Goal: Communication & Community: Answer question/provide support

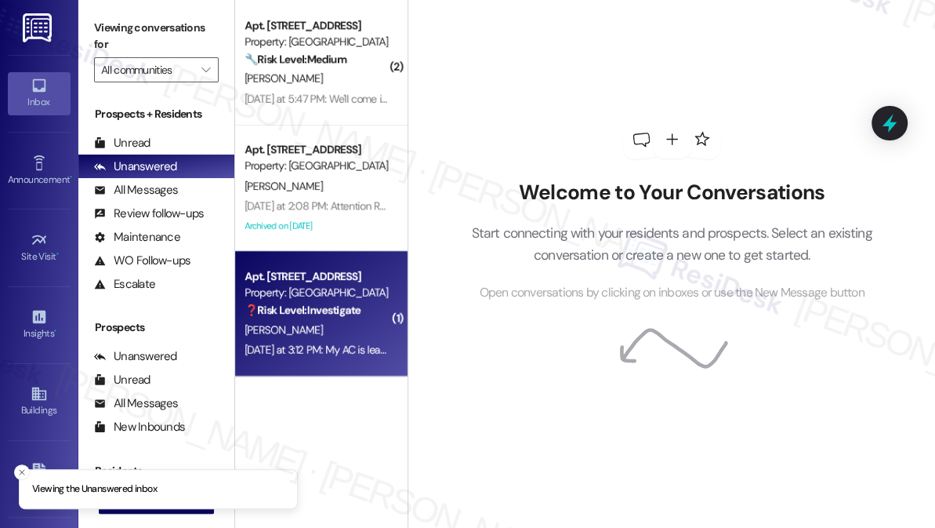
click at [331, 318] on div "Apt. [STREET_ADDRESS] Property: [GEOGRAPHIC_DATA] ❓ Risk Level: Investigate" at bounding box center [317, 293] width 148 height 53
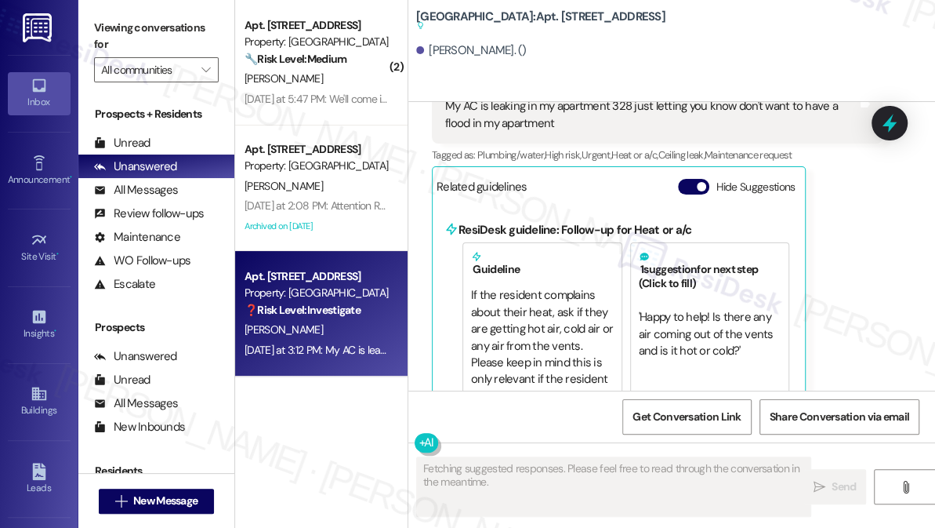
scroll to position [27963, 0]
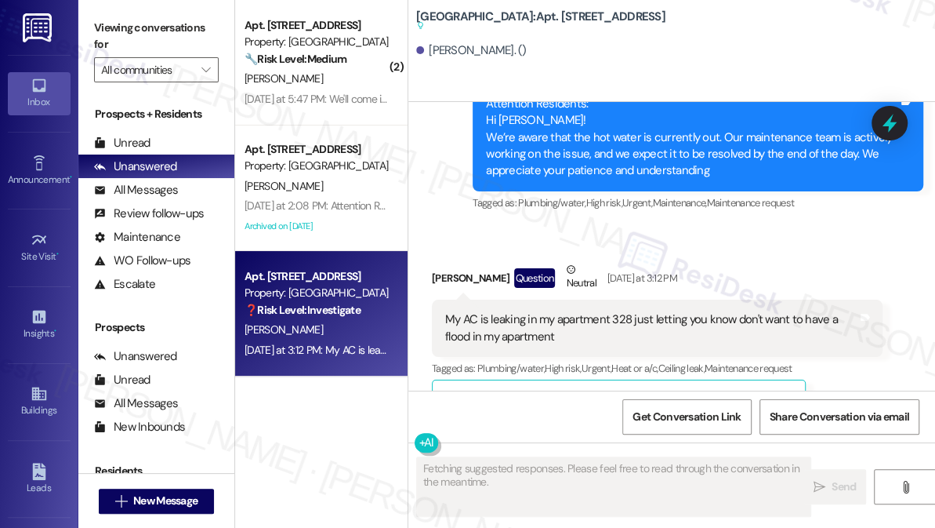
click at [518, 311] on div "My AC is leaking in my apartment 328 just letting you know don't want to have a…" at bounding box center [651, 328] width 412 height 34
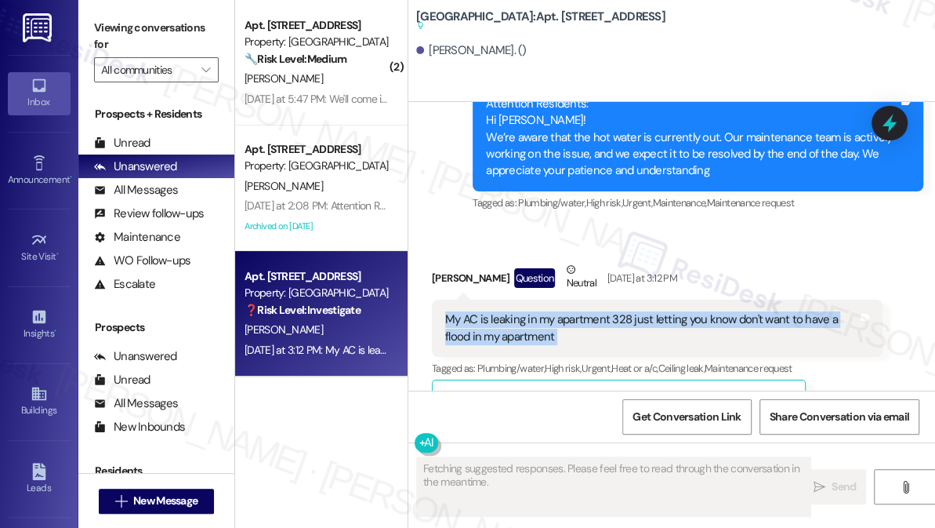
click at [518, 311] on div "My AC is leaking in my apartment 328 just letting you know don't want to have a…" at bounding box center [651, 328] width 412 height 34
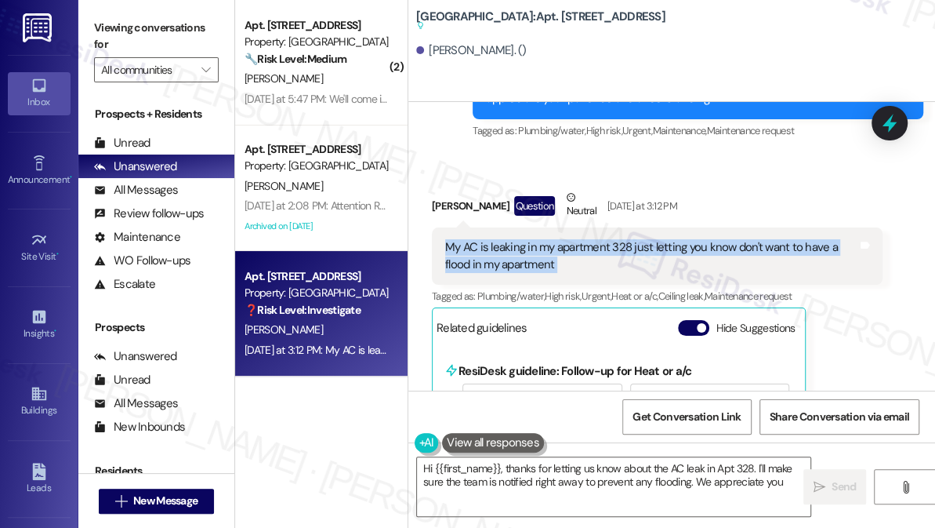
scroll to position [28035, 0]
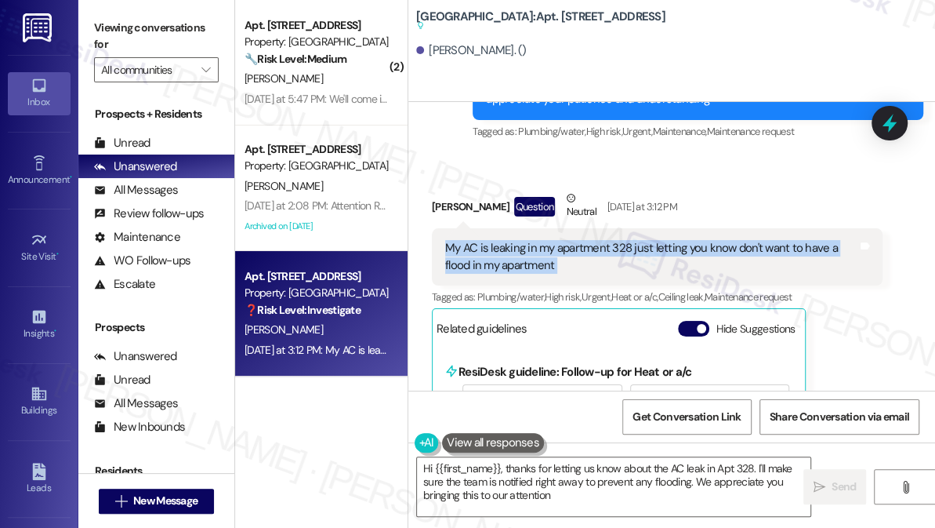
type textarea "Hi {{first_name}}, thanks for letting us know about the AC leak in Apt 328. I'l…"
click at [630, 235] on div "My AC is leaking in my apartment 328 just letting you know don't want to have a…" at bounding box center [657, 256] width 451 height 57
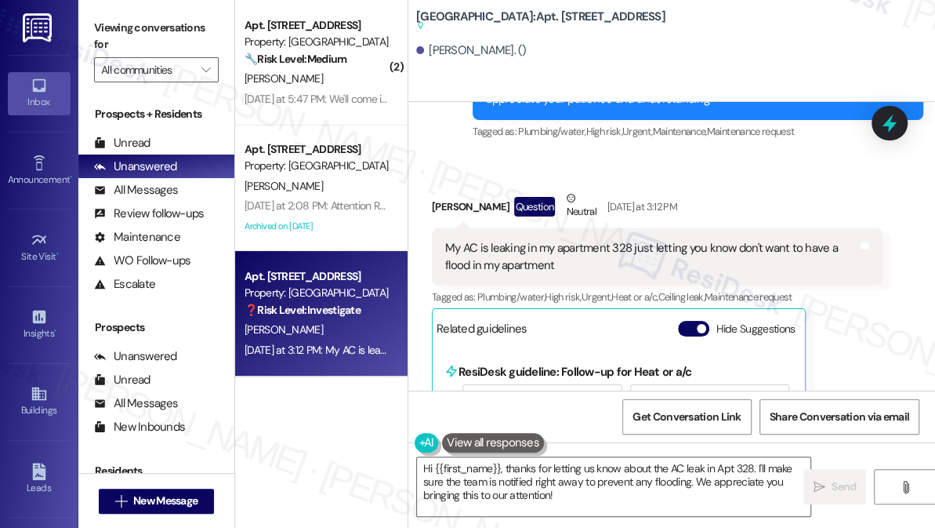
click at [629, 235] on div "My AC is leaking in my apartment 328 just letting you know don't want to have a…" at bounding box center [657, 256] width 451 height 57
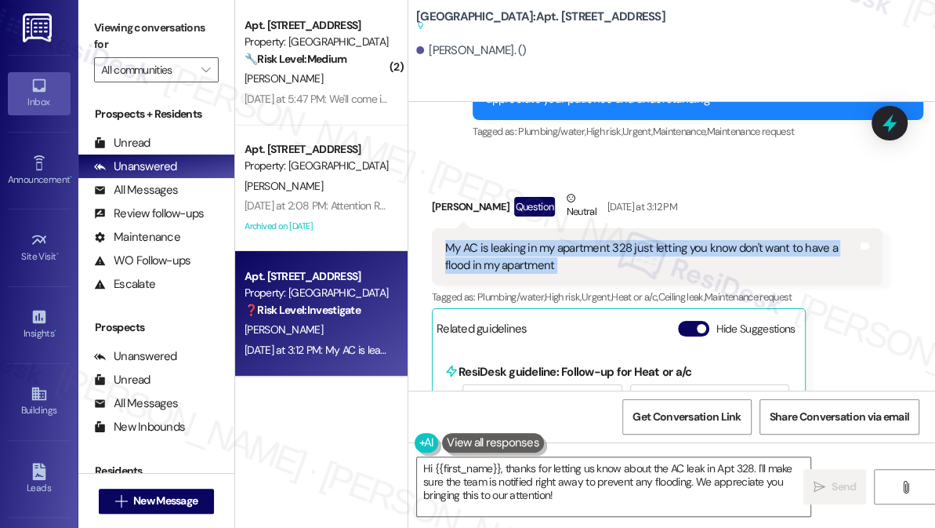
click at [628, 236] on div "My AC is leaking in my apartment 328 just letting you know don't want to have a…" at bounding box center [657, 256] width 451 height 57
click at [597, 240] on div "My AC is leaking in my apartment 328 just letting you know don't want to have a…" at bounding box center [651, 257] width 412 height 34
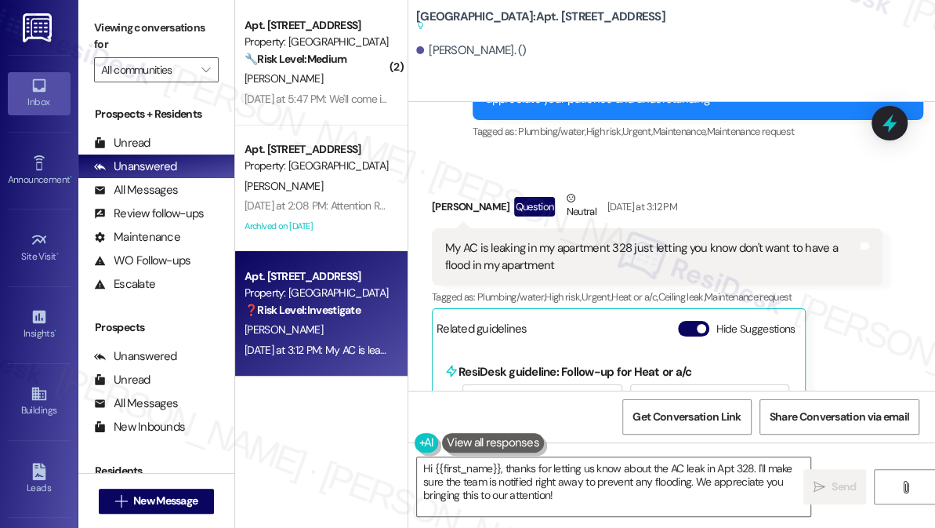
click at [597, 240] on div "My AC is leaking in my apartment 328 just letting you know don't want to have a…" at bounding box center [651, 257] width 412 height 34
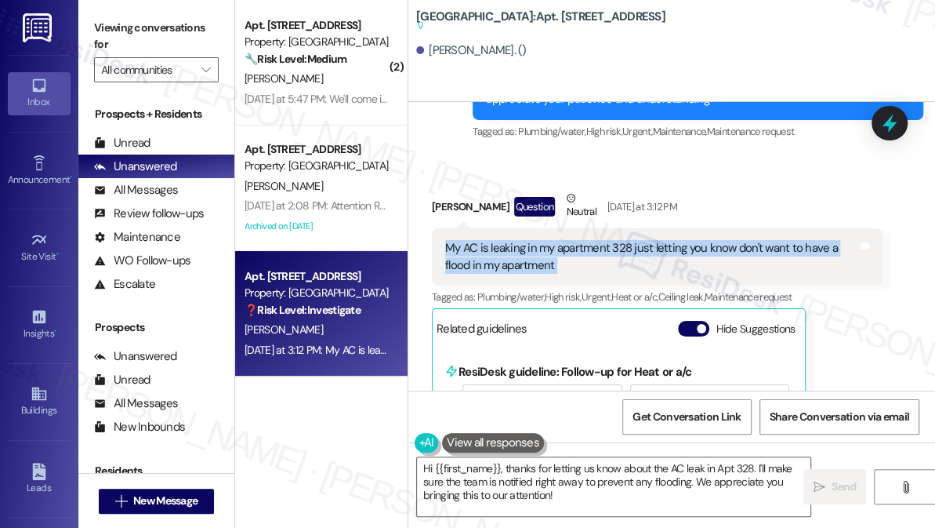
click at [597, 240] on div "My AC is leaking in my apartment 328 just letting you know don't want to have a…" at bounding box center [651, 257] width 412 height 34
click at [575, 240] on div "My AC is leaking in my apartment 328 just letting you know don't want to have a…" at bounding box center [651, 257] width 412 height 34
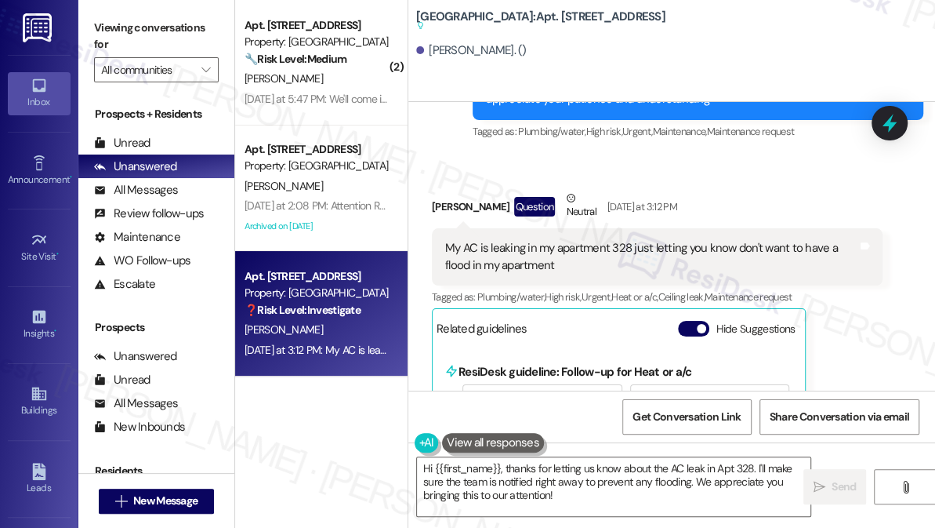
click at [575, 240] on div "My AC is leaking in my apartment 328 just letting you know don't want to have a…" at bounding box center [651, 257] width 412 height 34
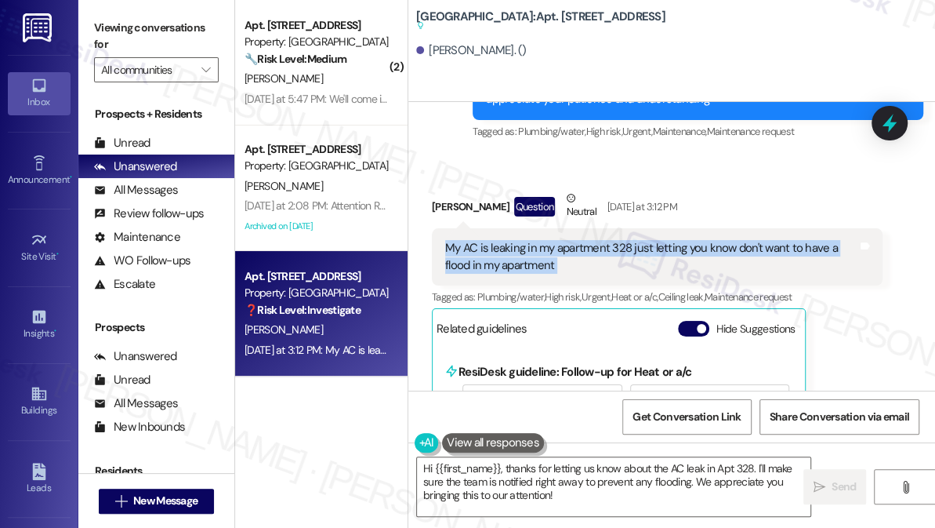
click at [575, 240] on div "My AC is leaking in my apartment 328 just letting you know don't want to have a…" at bounding box center [651, 257] width 412 height 34
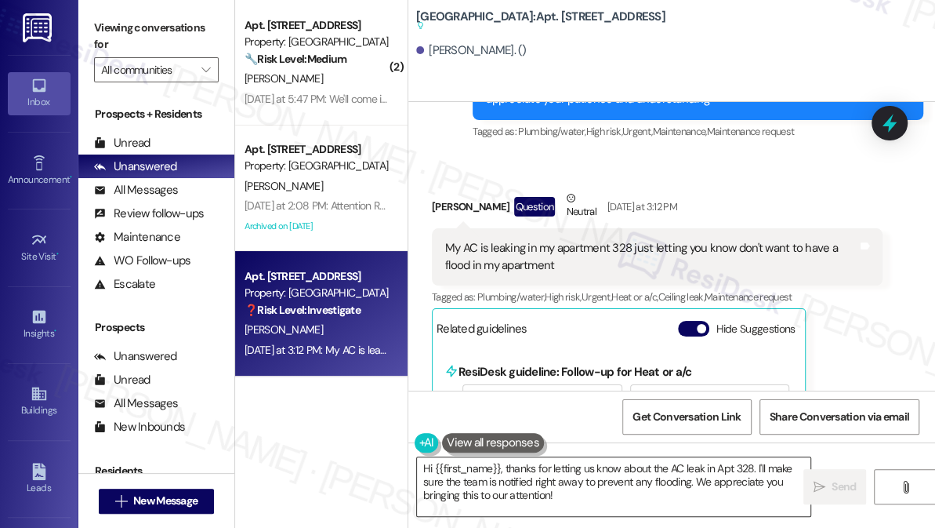
click at [611, 470] on textarea "Hi {{first_name}}, thanks for letting us know about the AC leak in Apt 328. I'l…" at bounding box center [614, 486] width 394 height 59
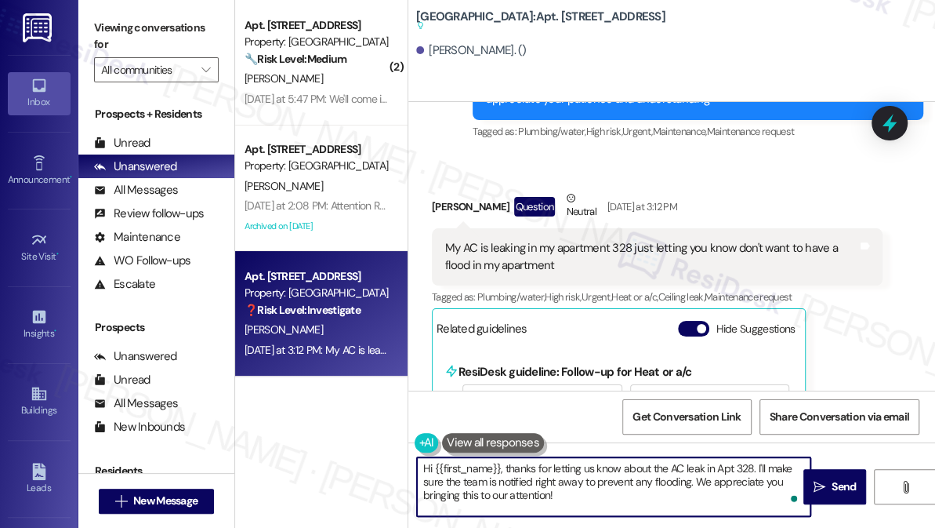
click at [621, 494] on textarea "Hi {{first_name}}, thanks for letting us know about the AC leak in Apt 328. I'l…" at bounding box center [614, 486] width 394 height 59
click at [597, 497] on textarea "Hi {{first_name}}, thanks for letting us know about the AC leak in Apt 328. I'l…" at bounding box center [614, 486] width 394 height 59
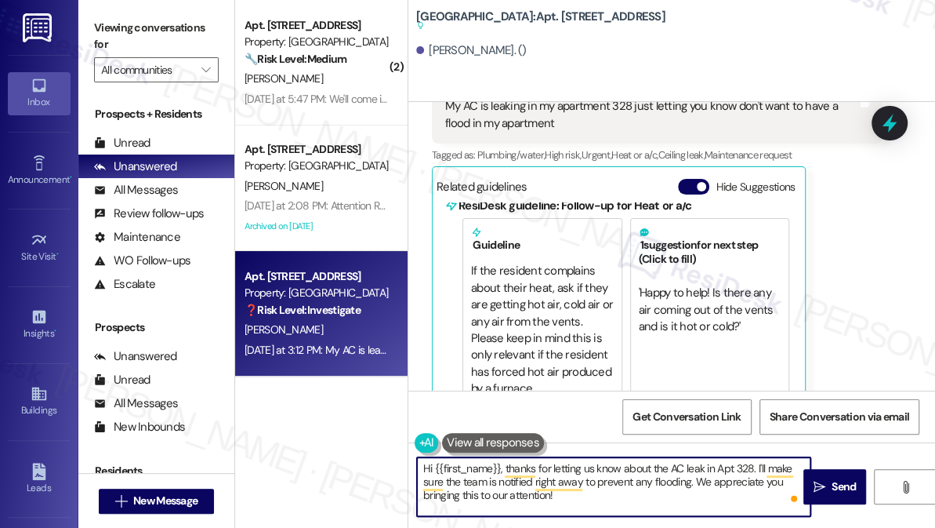
scroll to position [39, 0]
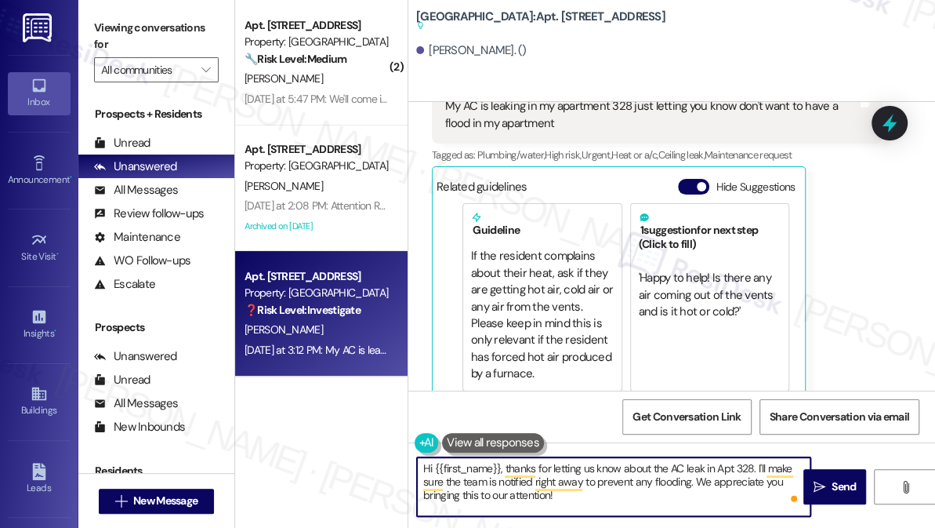
drag, startPoint x: 608, startPoint y: 496, endPoint x: 720, endPoint y: 451, distance: 121.0
click at [720, 451] on div "Hi {{first_name}}, thanks for letting us know about the AC leak in Apt 328. I'l…" at bounding box center [671, 501] width 527 height 118
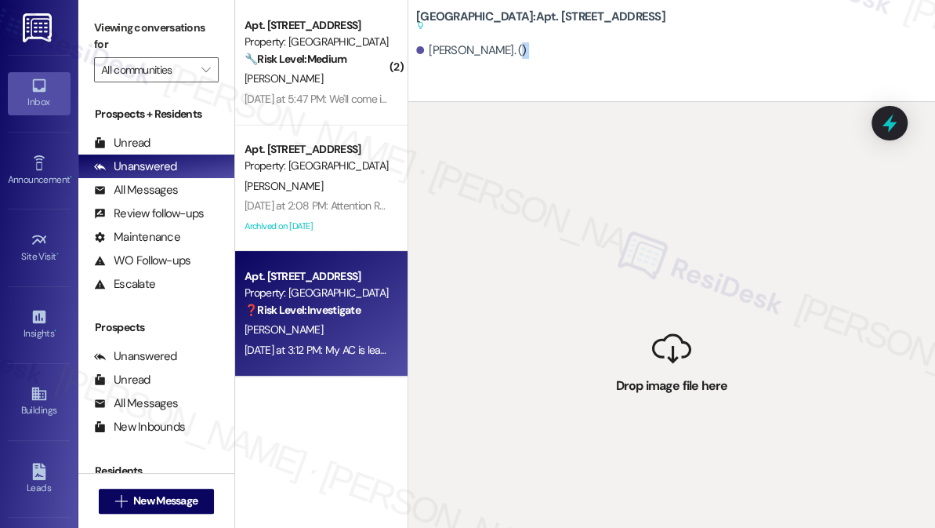
drag, startPoint x: 625, startPoint y: 338, endPoint x: 521, endPoint y: 64, distance: 293.5
click at [520, 64] on div "[GEOGRAPHIC_DATA]: Apt. [STREET_ADDRESS] Suggested actions and notes available …" at bounding box center [672, 264] width 528 height 528
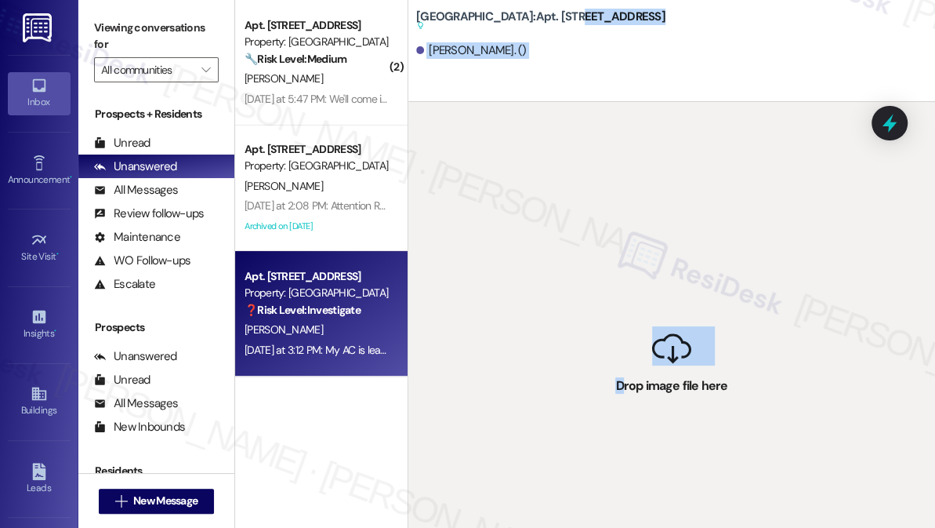
drag, startPoint x: 621, startPoint y: 383, endPoint x: 541, endPoint y: 17, distance: 374.7
click at [541, 17] on div "[GEOGRAPHIC_DATA]: Apt. [STREET_ADDRESS] Suggested actions and notes available …" at bounding box center [672, 264] width 528 height 528
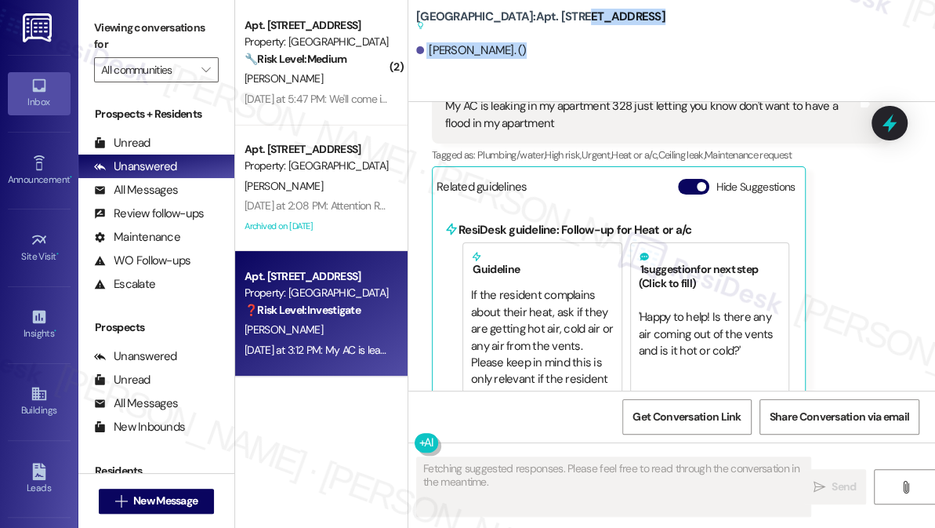
scroll to position [27891, 0]
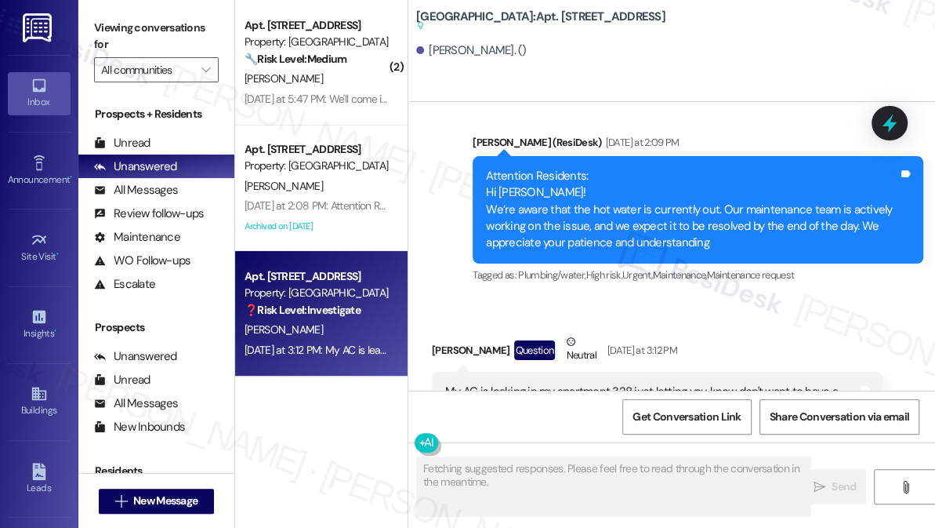
click at [577, 204] on div "Attention Residents: Hi [PERSON_NAME]! We’re aware that the hot water is curren…" at bounding box center [692, 210] width 412 height 84
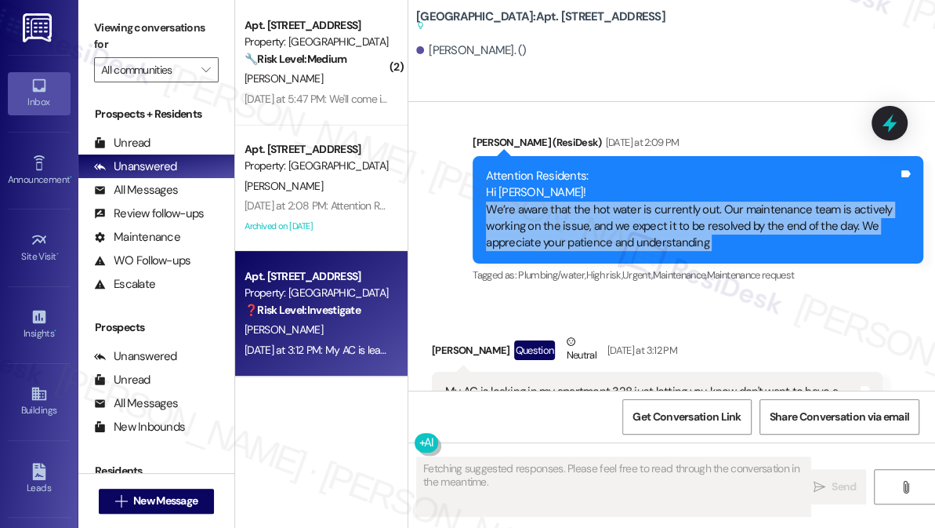
click at [577, 204] on div "Attention Residents: Hi [PERSON_NAME]! We’re aware that the hot water is curren…" at bounding box center [692, 210] width 412 height 84
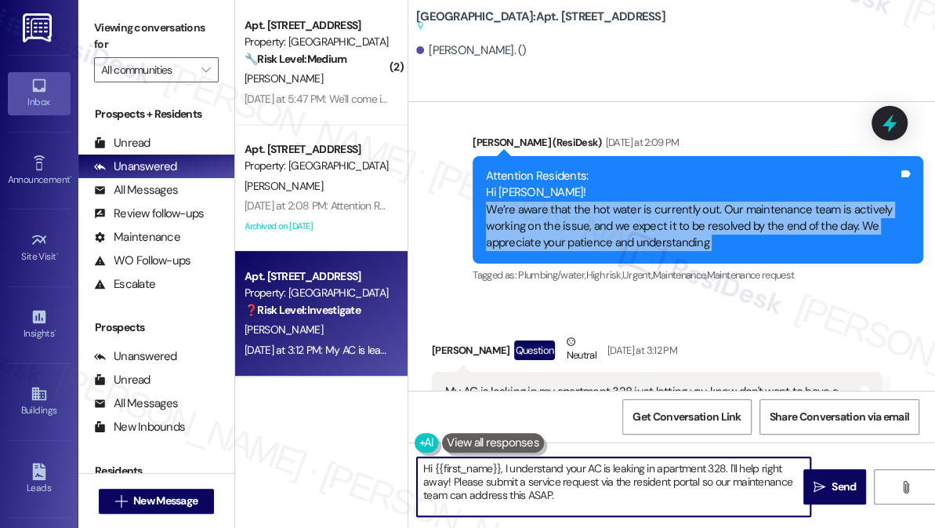
click at [579, 484] on textarea "Hi {{first_name}}, I understand your AC is leaking in apartment 328. I'll help …" at bounding box center [614, 486] width 394 height 59
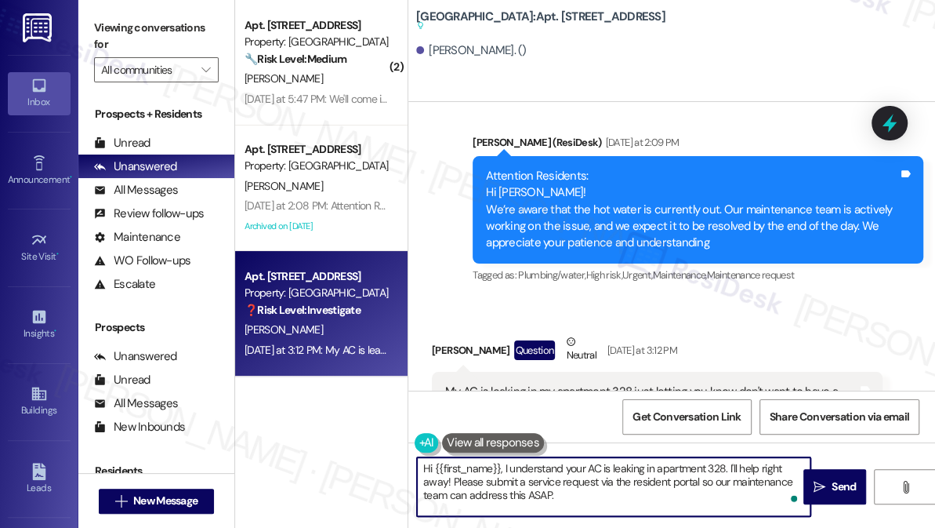
drag, startPoint x: 635, startPoint y: 506, endPoint x: 567, endPoint y: 495, distance: 69.1
click at [567, 495] on textarea "Hi {{first_name}}, I understand your AC is leaking in apartment 328. I'll help …" at bounding box center [614, 486] width 394 height 59
click at [554, 496] on textarea "Hi {{first_name}}, I understand your AC is leaking in apartment 328. I'll help …" at bounding box center [614, 486] width 394 height 59
drag, startPoint x: 579, startPoint y: 495, endPoint x: 474, endPoint y: 470, distance: 107.2
click at [474, 470] on textarea "Hi {{first_name}}, I understand your AC is leaking in apartment 328. I'll help …" at bounding box center [614, 486] width 394 height 59
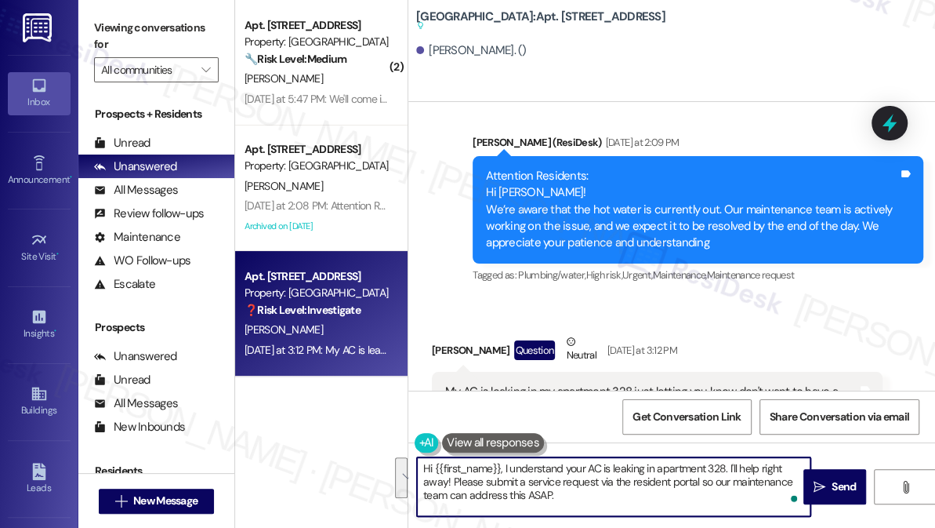
click at [552, 486] on textarea "Hi {{first_name}}, I understand your AC is leaking in apartment 328. I'll help …" at bounding box center [614, 486] width 394 height 59
click at [545, 492] on textarea "Hi {{first_name}}, I understand your AC is leaking in apartment 328. I'll help …" at bounding box center [614, 486] width 394 height 59
click at [580, 495] on textarea "Hi {{first_name}}, I understand your AC is leaking in apartment 328. I'll help …" at bounding box center [614, 486] width 394 height 59
click at [548, 504] on textarea "Hi {{first_name}}, I understand your AC is leaking in apartment 328. I'll help …" at bounding box center [614, 486] width 394 height 59
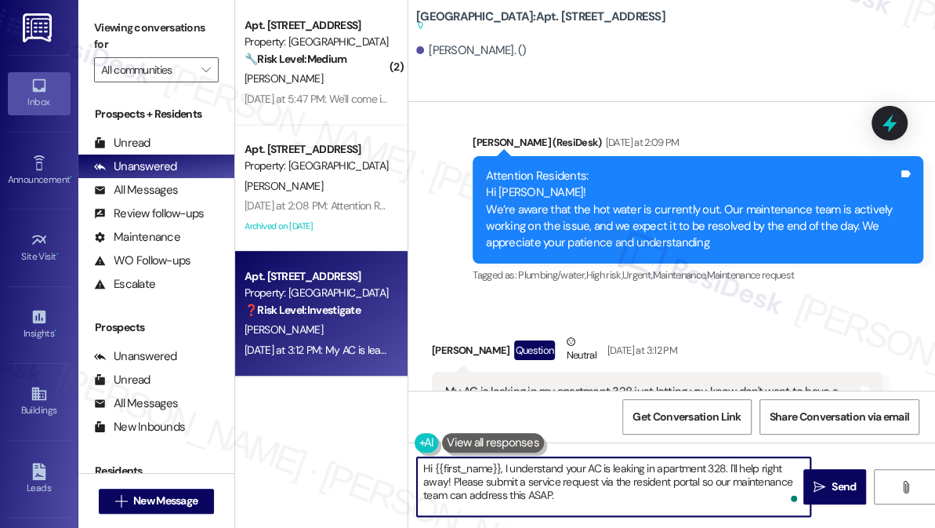
click at [543, 499] on textarea "Hi {{first_name}}, I understand your AC is leaking in apartment 328. I'll help …" at bounding box center [614, 486] width 394 height 59
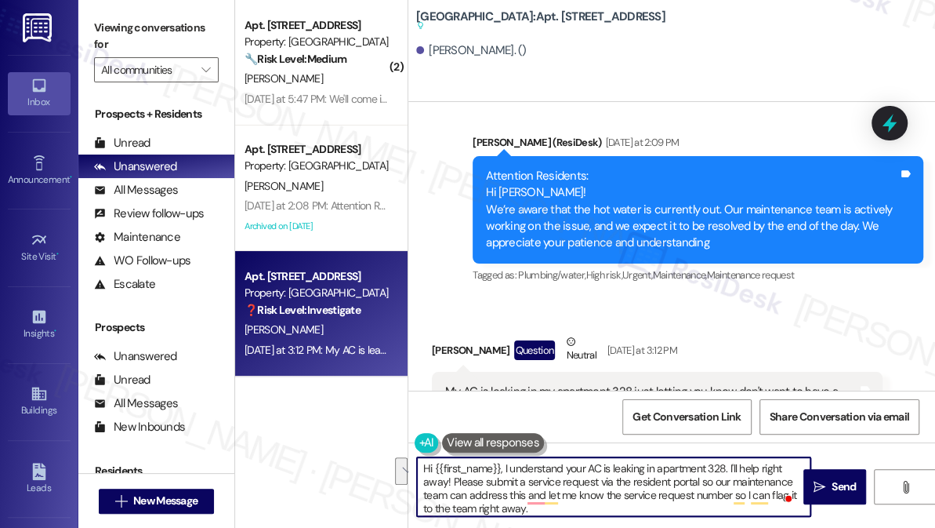
drag, startPoint x: 449, startPoint y: 482, endPoint x: 728, endPoint y: 470, distance: 278.6
click at [728, 470] on textarea "Hi {{first_name}}, I understand your AC is leaking in apartment 328. I'll help …" at bounding box center [614, 486] width 394 height 59
click at [735, 467] on textarea "Hi {{first_name}}, I understand your AC is leaking in apartment 328. Please sub…" at bounding box center [614, 486] width 394 height 59
click at [503, 470] on textarea "Hi {{first_name}}, I understand your AC is leaking in apartment 328. Kindly sub…" at bounding box center [614, 486] width 394 height 59
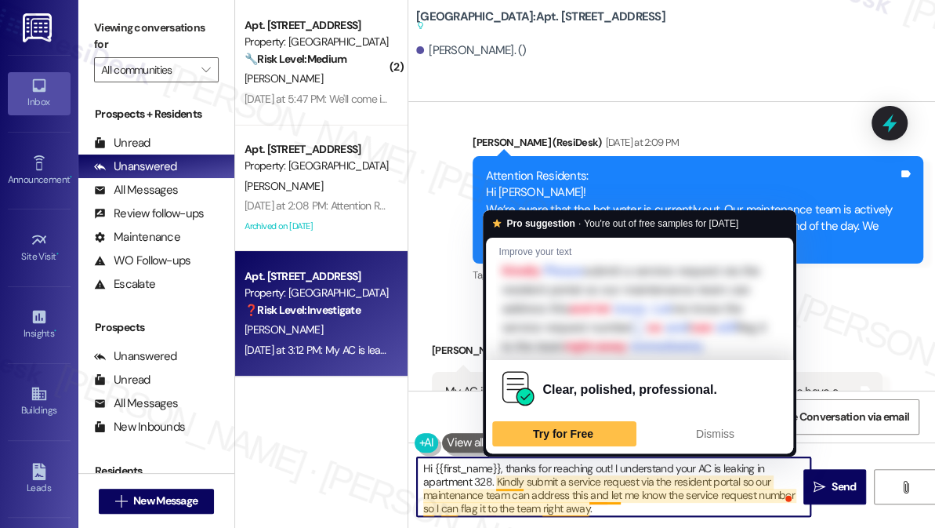
click at [480, 480] on textarea "Hi {{first_name}}, thanks for reaching out! I understand your AC is leaking in …" at bounding box center [614, 486] width 394 height 59
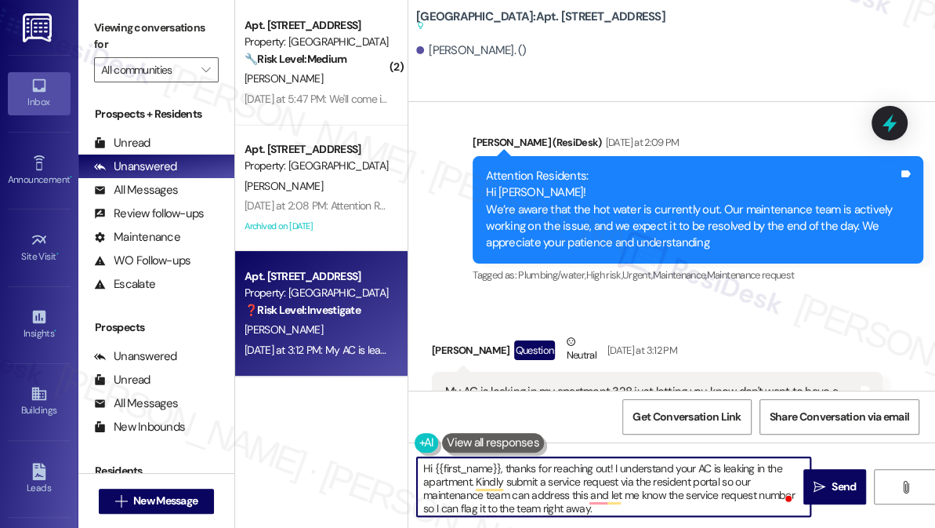
click at [684, 486] on textarea "Hi {{first_name}}, thanks for reaching out! I understand your AC is leaking in …" at bounding box center [614, 486] width 394 height 59
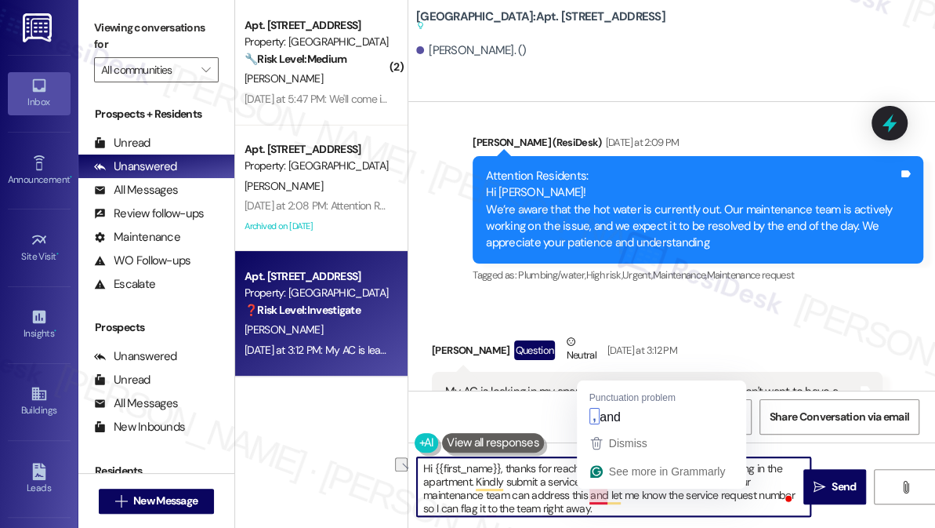
drag, startPoint x: 420, startPoint y: 497, endPoint x: 590, endPoint y: 499, distance: 169.3
click at [590, 499] on textarea "Hi {{first_name}}, thanks for reaching out! I understand your AC is leaking in …" at bounding box center [614, 486] width 394 height 59
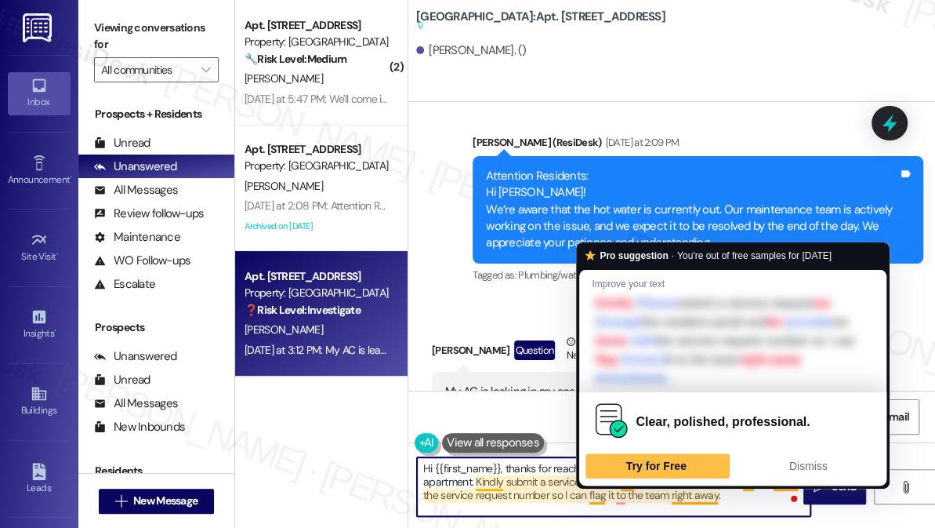
click at [532, 484] on textarea "Hi {{first_name}}, thanks for reaching out! I understand your AC is leaking in …" at bounding box center [614, 486] width 394 height 59
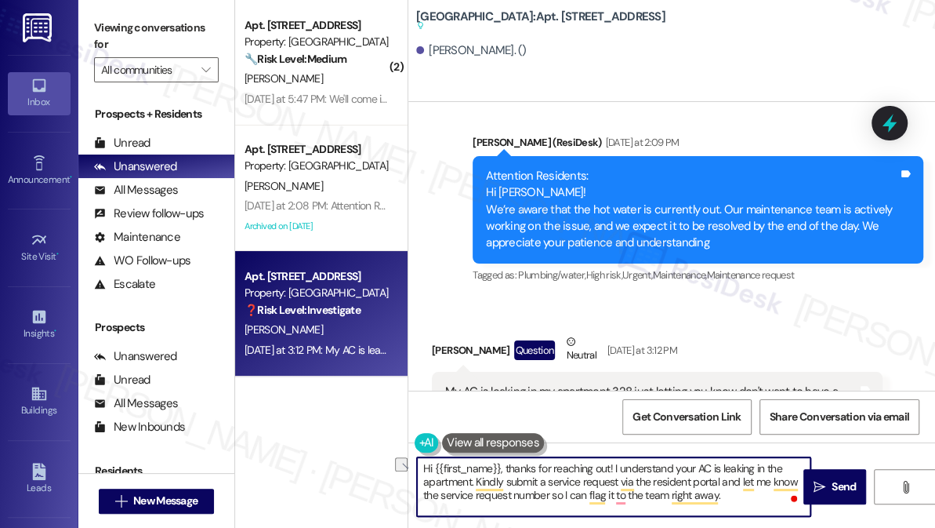
drag, startPoint x: 548, startPoint y: 483, endPoint x: 618, endPoint y: 481, distance: 69.8
click at [618, 481] on textarea "Hi {{first_name}}, thanks for reaching out! I understand your AC is leaking in …" at bounding box center [614, 486] width 394 height 59
click at [633, 485] on textarea "Hi {{first_name}}, thanks for reaching out! I understand your AC is leaking in …" at bounding box center [614, 486] width 394 height 59
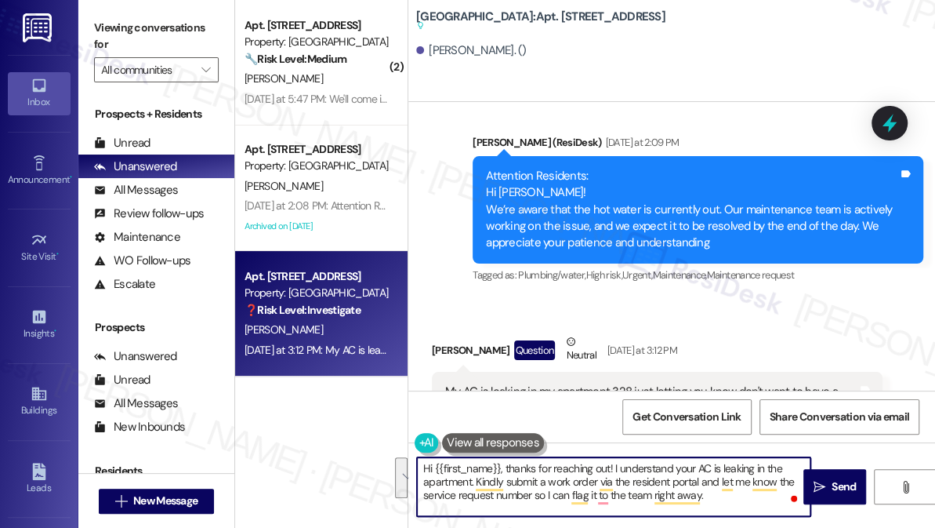
click at [717, 488] on textarea "Hi {{first_name}}, thanks for reaching out! I understand your AC is leaking in …" at bounding box center [614, 486] width 394 height 59
type textarea "Hi {{first_name}}, thanks for reaching out! I understand your AC is leaking in …"
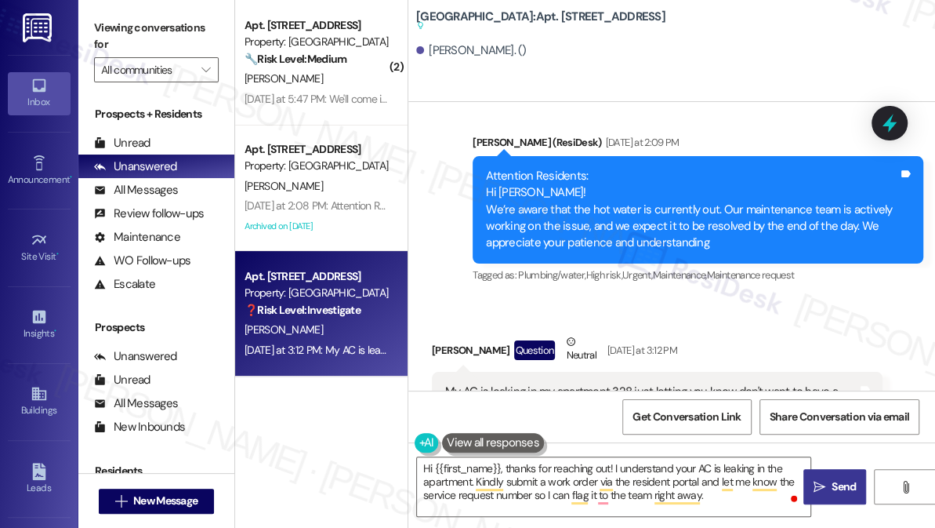
click at [821, 481] on icon "" at bounding box center [820, 487] width 12 height 13
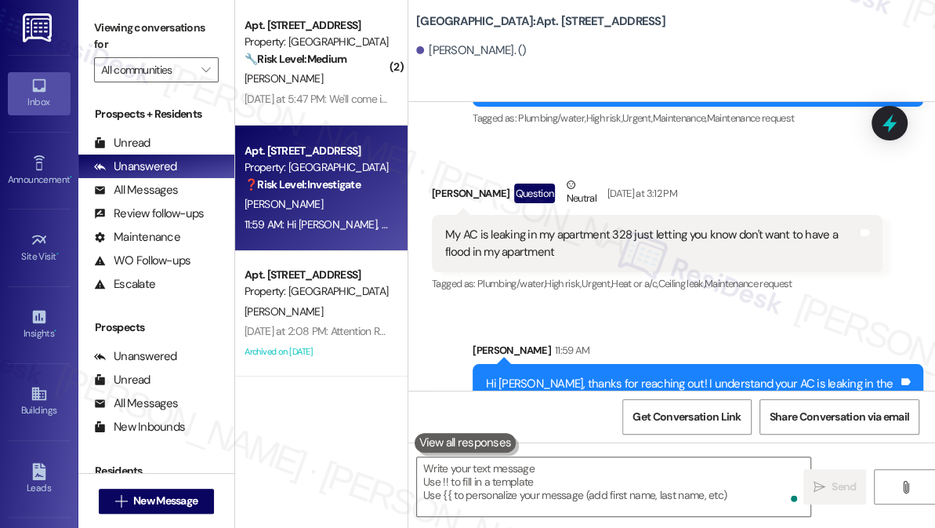
scroll to position [28068, 0]
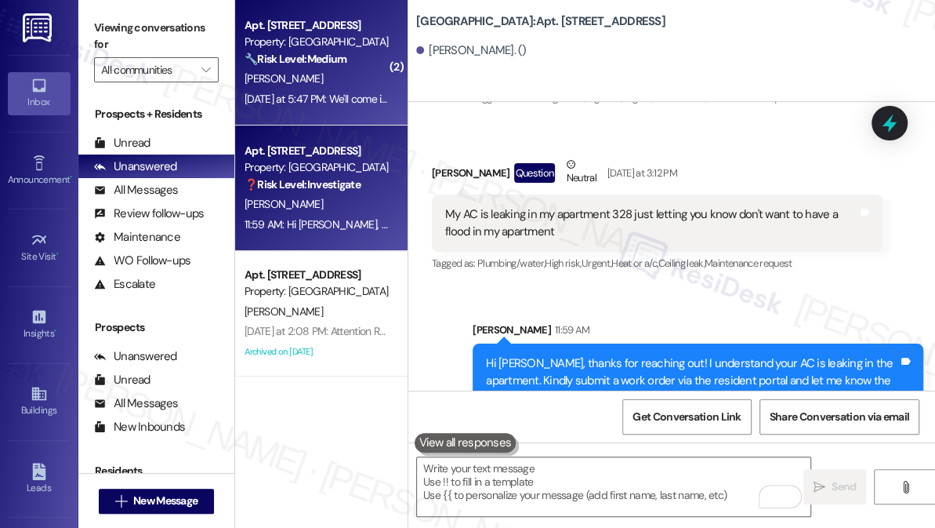
click at [311, 96] on div "[DATE] at 5:47 PM: We'll come in [DATE] on my break at 3:30 [DATE] at 5:47 PM: …" at bounding box center [379, 99] width 269 height 14
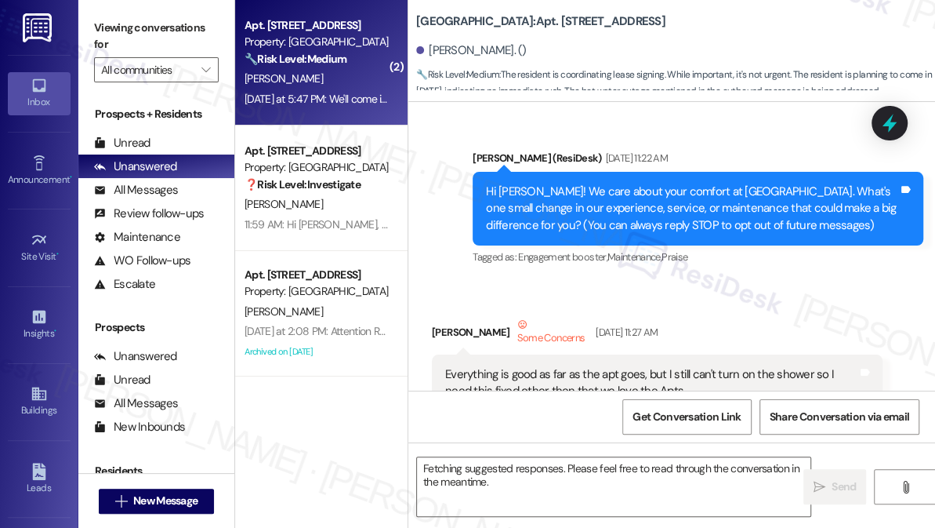
scroll to position [20366, 0]
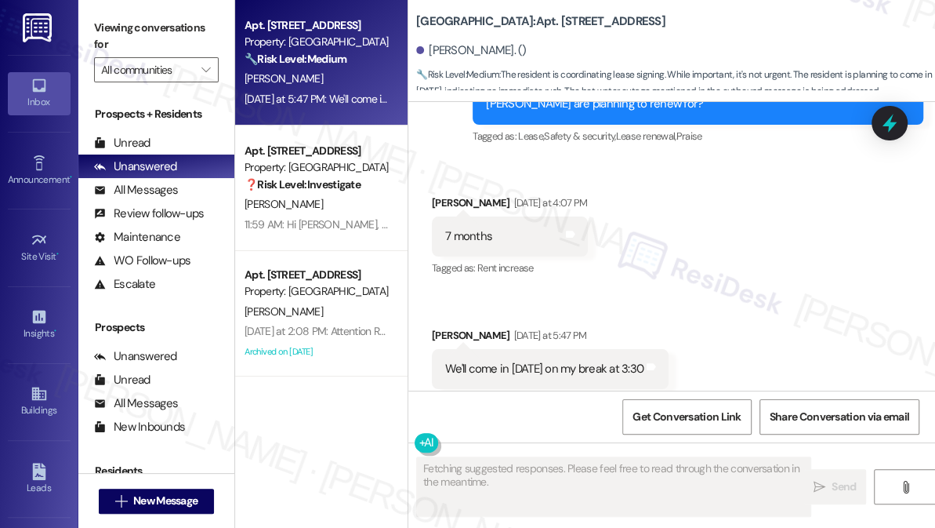
click at [513, 361] on div "We'll come in [DATE] on my break at 3:30" at bounding box center [544, 369] width 198 height 16
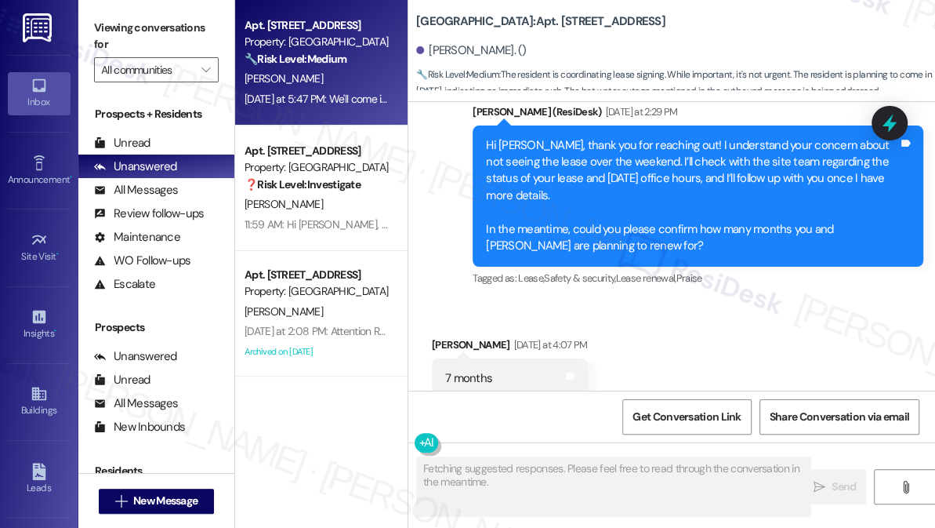
scroll to position [20153, 0]
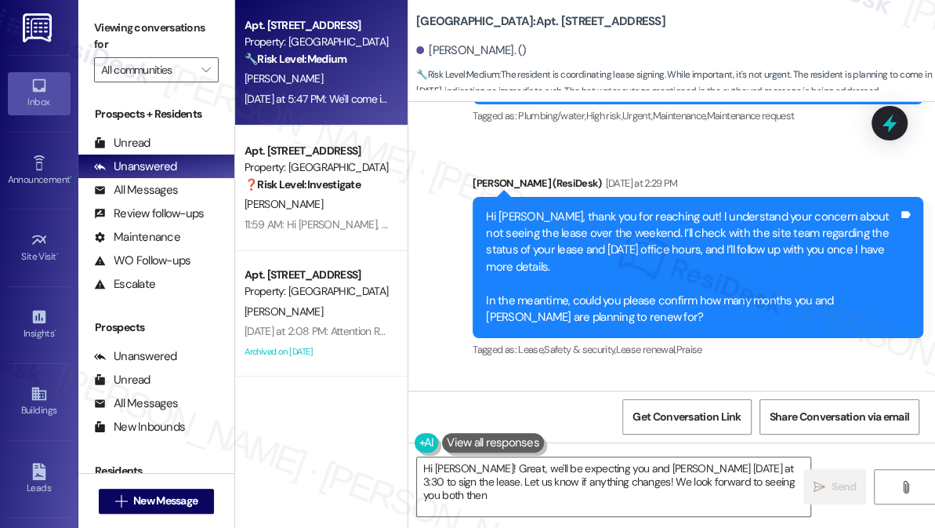
type textarea "Hi [PERSON_NAME]! Great, we'll be expecting you and [PERSON_NAME] [DATE] at 3:3…"
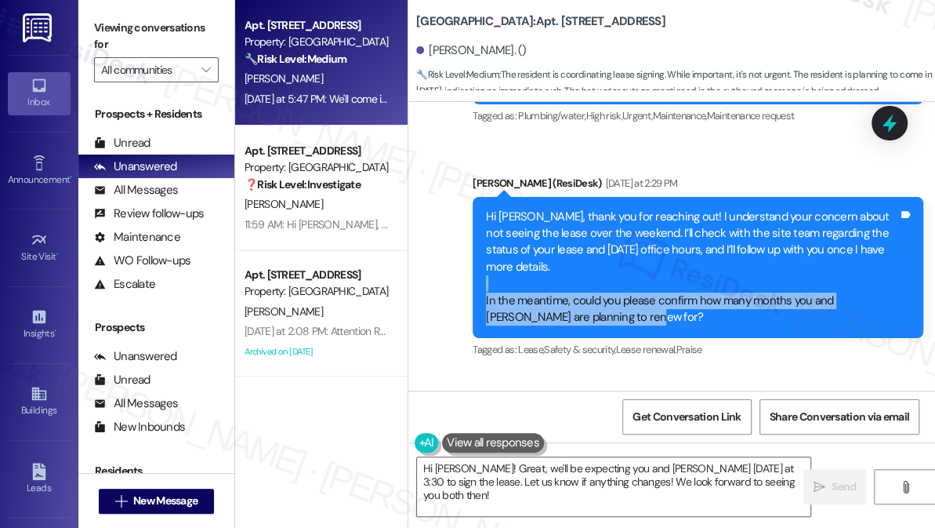
drag, startPoint x: 518, startPoint y: 259, endPoint x: 611, endPoint y: 280, distance: 95.7
click at [611, 280] on div "Hi [PERSON_NAME], thank you for reaching out! I understand your concern about n…" at bounding box center [692, 268] width 412 height 118
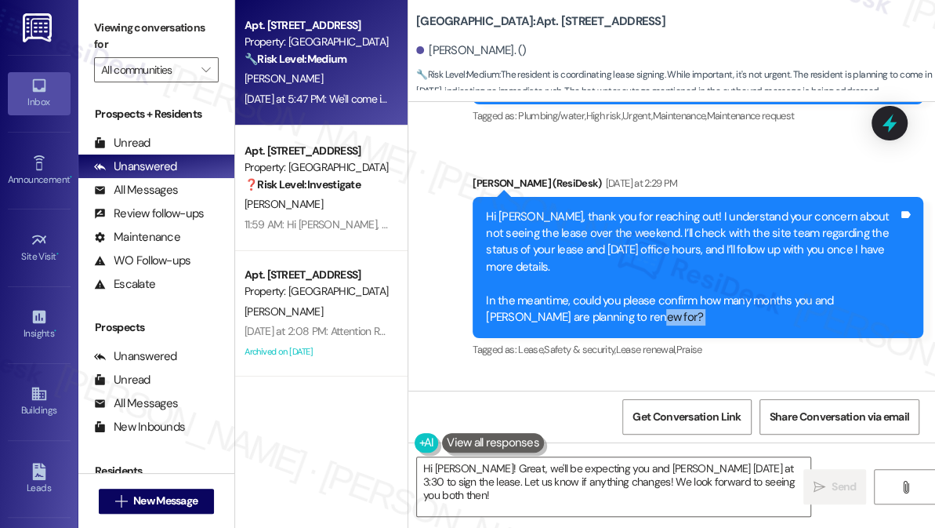
click at [611, 280] on div "Hi [PERSON_NAME], thank you for reaching out! I understand your concern about n…" at bounding box center [692, 268] width 412 height 118
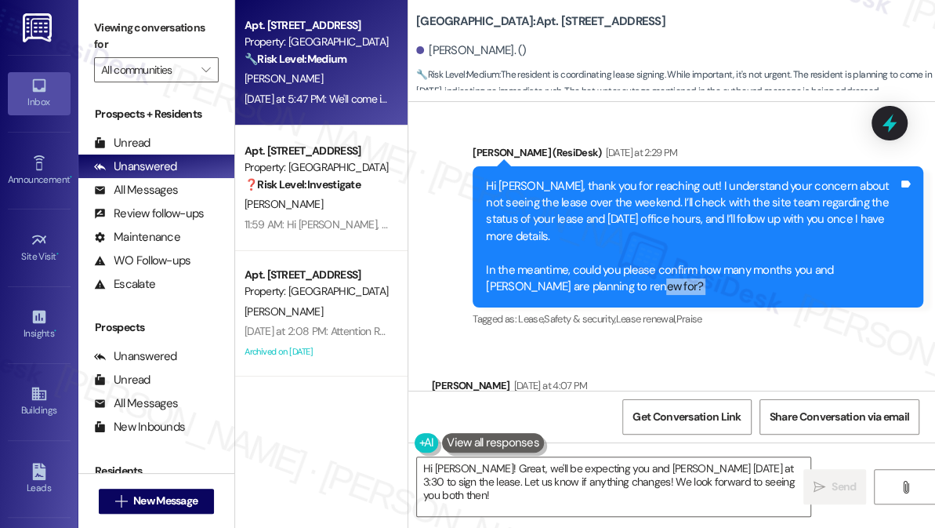
scroll to position [20367, 0]
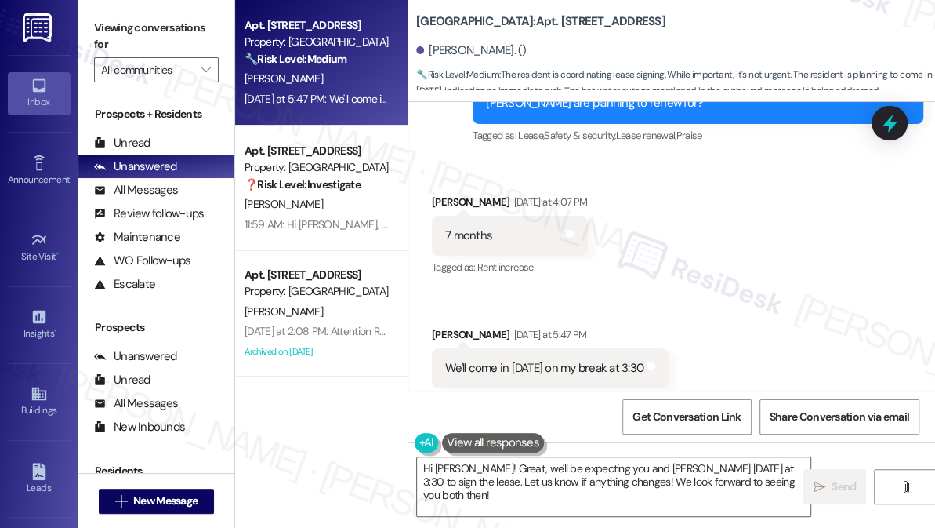
click at [486, 227] on div "7 months" at bounding box center [468, 235] width 47 height 16
click at [586, 360] on div "We'll come in [DATE] on my break at 3:30" at bounding box center [544, 368] width 198 height 16
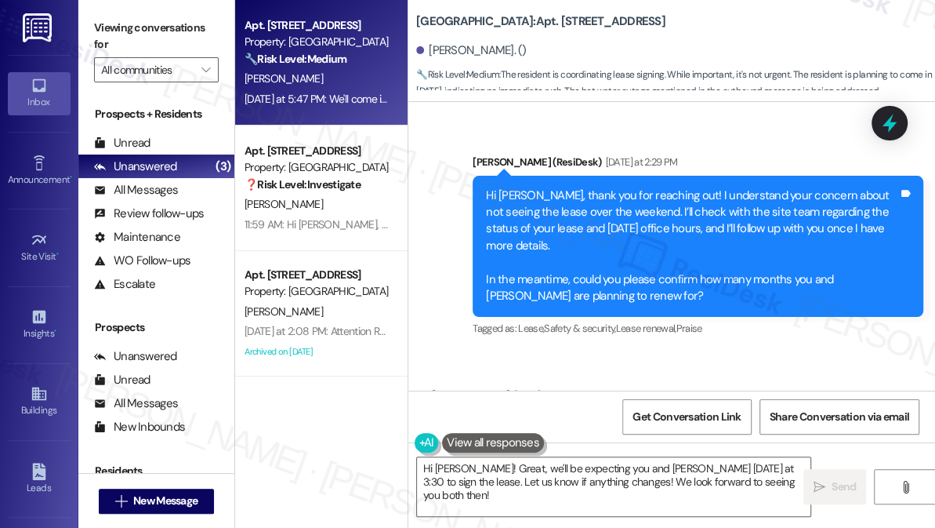
scroll to position [20153, 0]
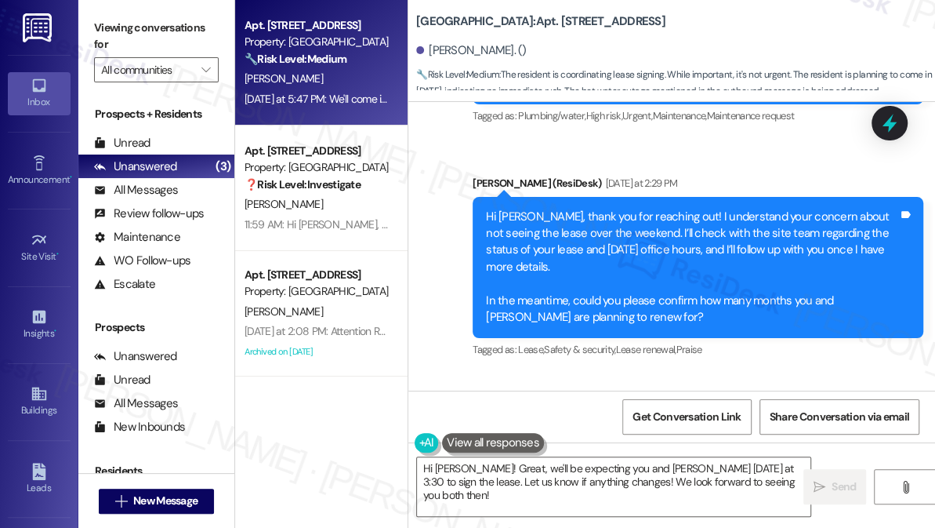
click at [583, 209] on div "Hi [PERSON_NAME], thank you for reaching out! I understand your concern about n…" at bounding box center [692, 268] width 412 height 118
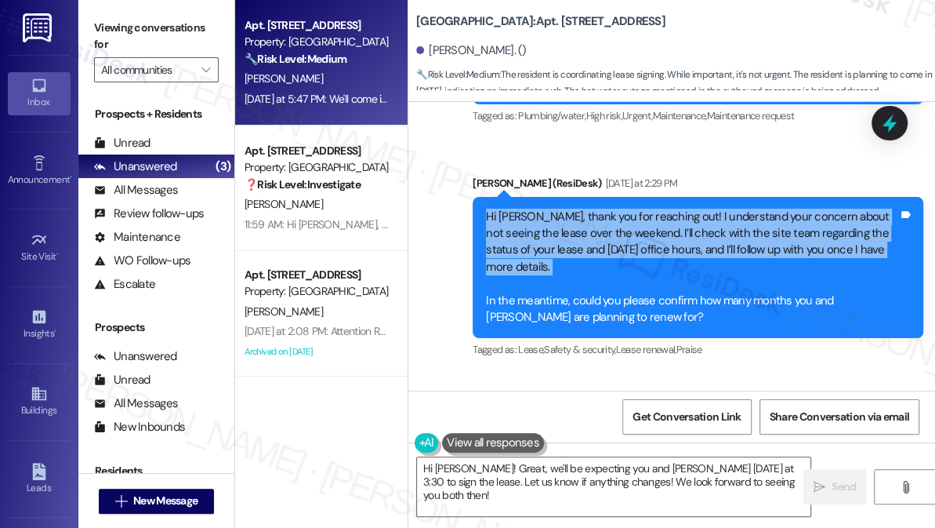
click at [583, 209] on div "Hi [PERSON_NAME], thank you for reaching out! I understand your concern about n…" at bounding box center [692, 268] width 412 height 118
click at [610, 220] on div "Hi [PERSON_NAME], thank you for reaching out! I understand your concern about n…" at bounding box center [692, 268] width 412 height 118
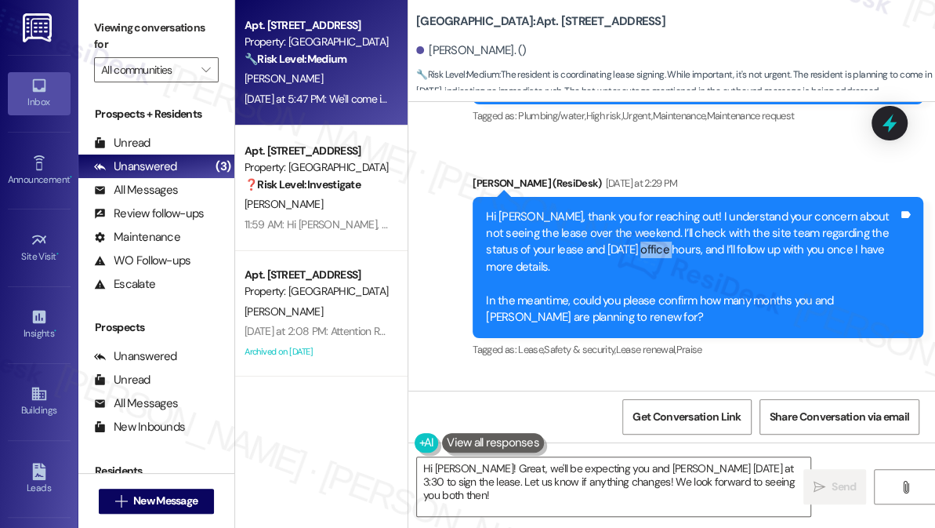
click at [610, 220] on div "Hi [PERSON_NAME], thank you for reaching out! I understand your concern about n…" at bounding box center [692, 268] width 412 height 118
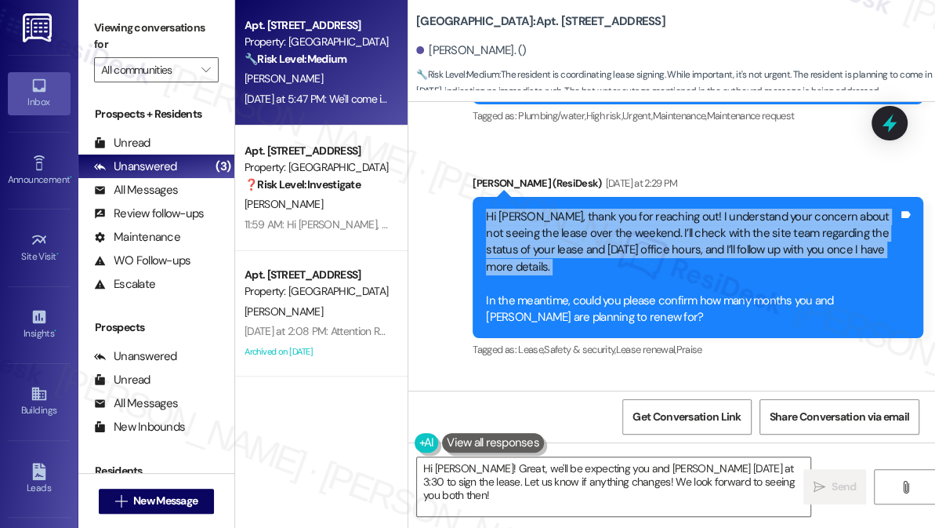
click at [610, 220] on div "Hi [PERSON_NAME], thank you for reaching out! I understand your concern about n…" at bounding box center [692, 268] width 412 height 118
click at [612, 218] on div "Hi [PERSON_NAME], thank you for reaching out! I understand your concern about n…" at bounding box center [692, 268] width 412 height 118
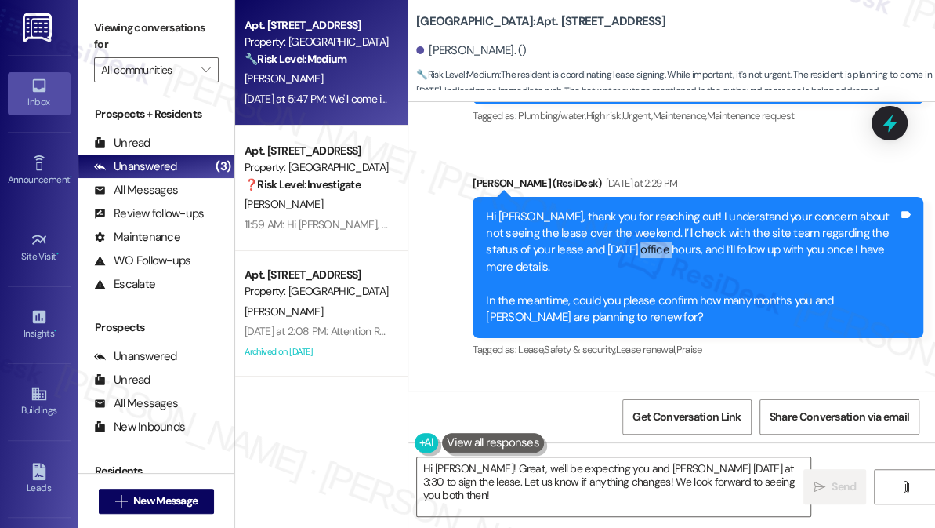
click at [612, 218] on div "Hi [PERSON_NAME], thank you for reaching out! I understand your concern about n…" at bounding box center [692, 268] width 412 height 118
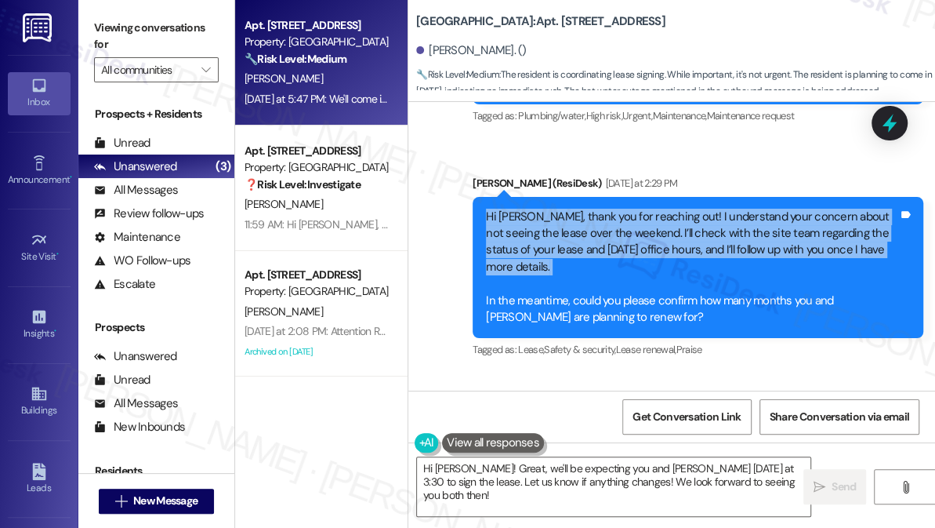
click at [612, 218] on div "Hi [PERSON_NAME], thank you for reaching out! I understand your concern about n…" at bounding box center [692, 268] width 412 height 118
click at [885, 119] on icon at bounding box center [889, 123] width 27 height 27
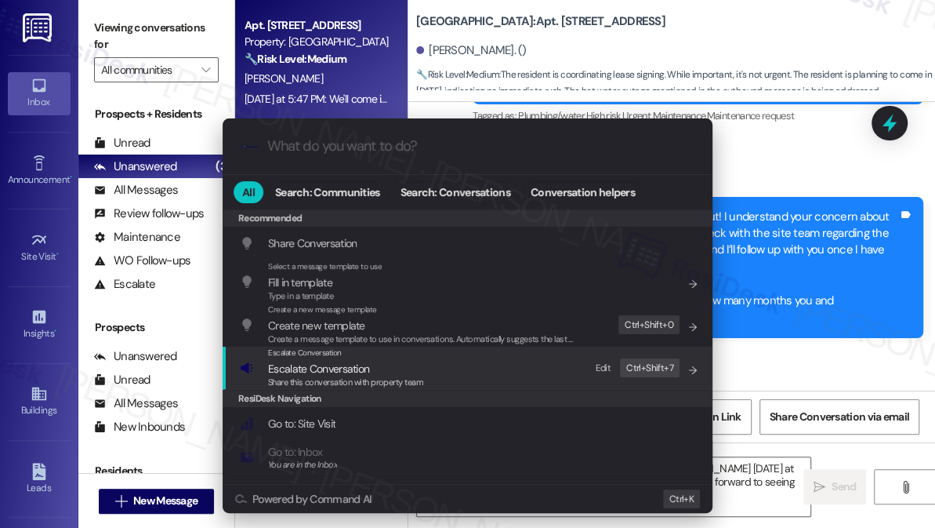
click at [452, 373] on div "Escalate Conversation Escalate Conversation Share this conversation with proper…" at bounding box center [469, 368] width 459 height 42
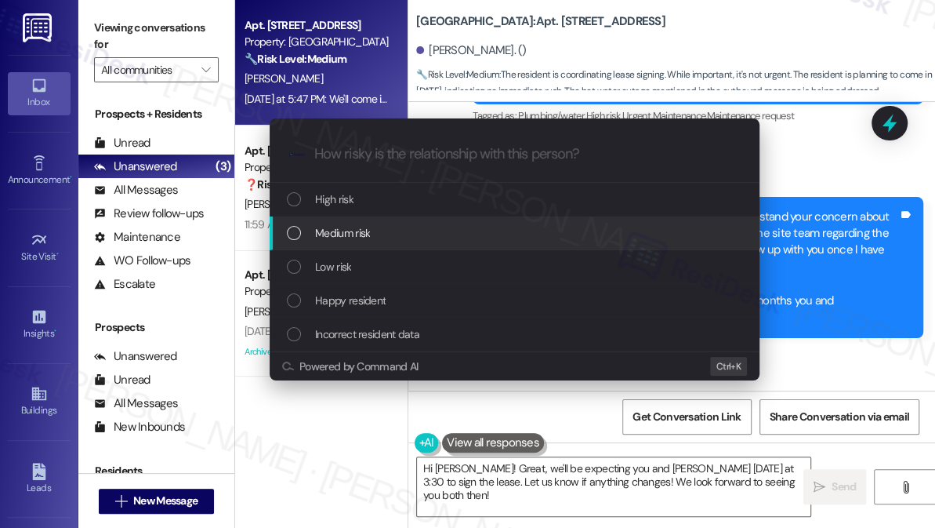
click at [358, 225] on span "Medium risk" at bounding box center [342, 232] width 55 height 17
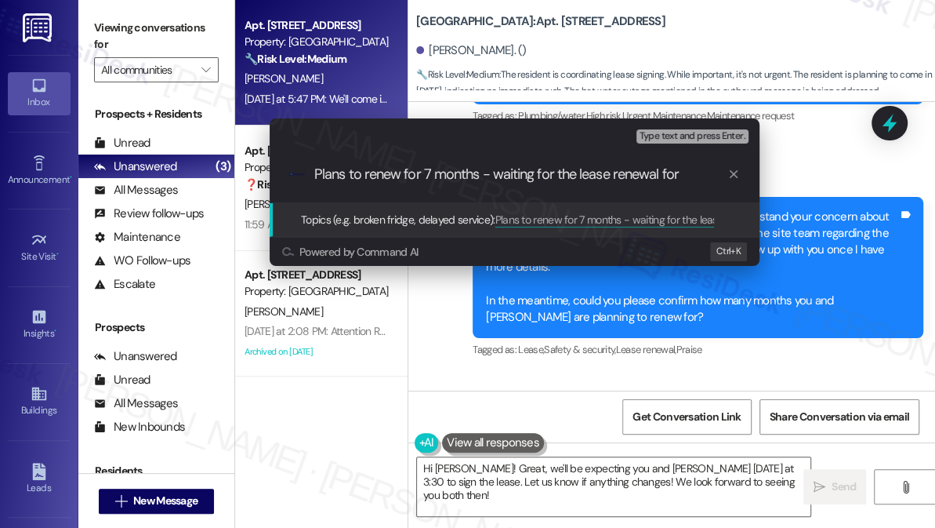
type input "Plans to renew for 7 months - waiting for the lease renewal form"
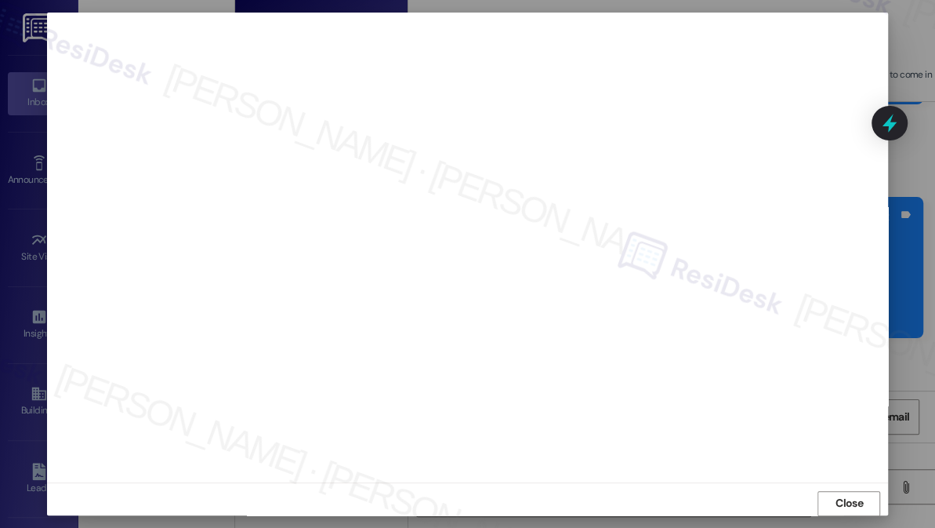
scroll to position [13, 0]
click at [833, 497] on button "Close" at bounding box center [849, 495] width 63 height 25
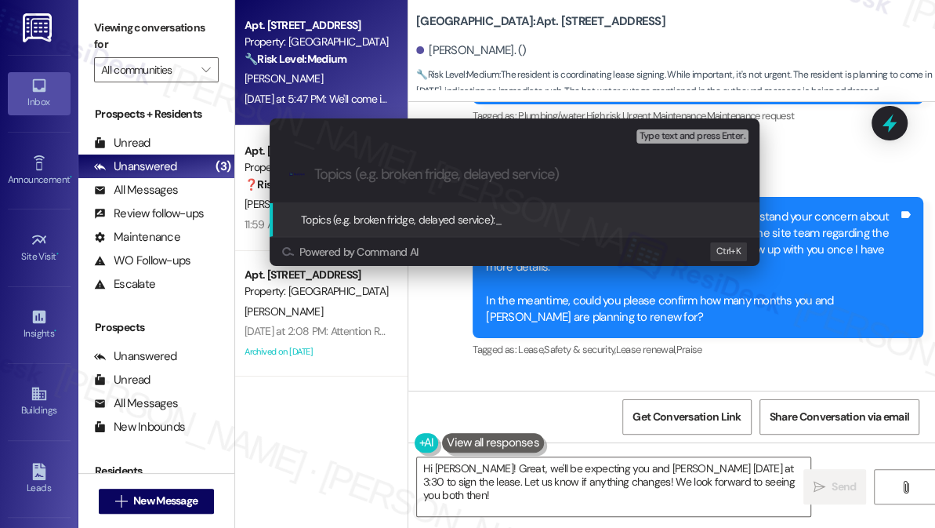
paste input "Plans to renew for 7 months - waiting for the lease renewal form"
type input "Plans to renew for 7 months - waiting for the lease renewal form"
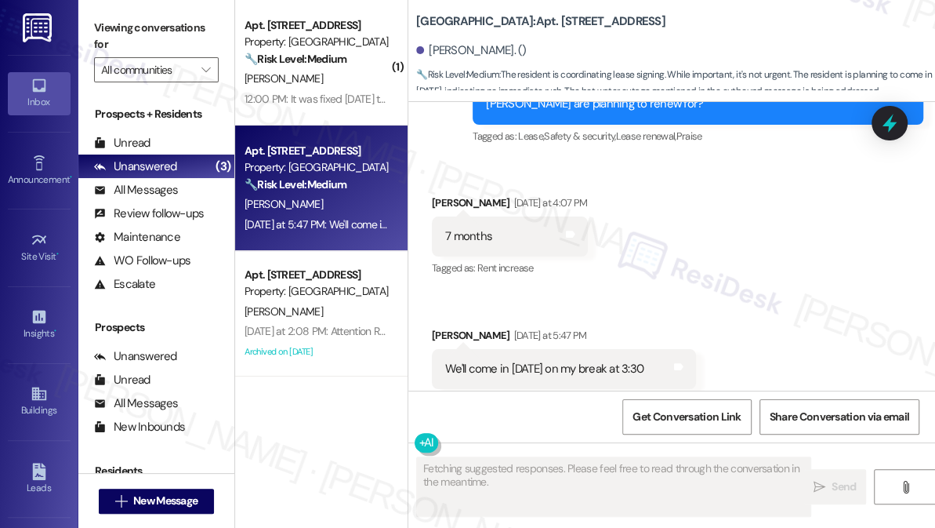
scroll to position [20367, 0]
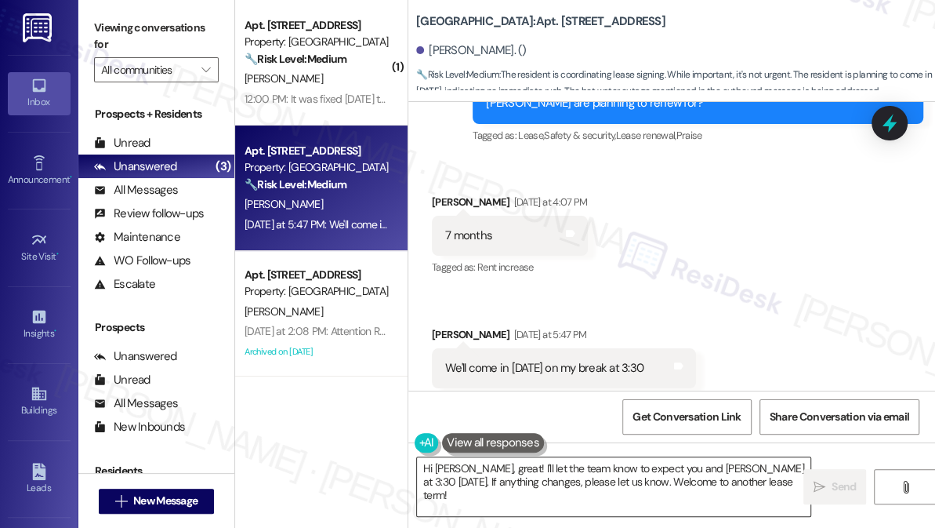
click at [496, 472] on textarea "Hi [PERSON_NAME], great! I'll let the team know to expect you and [PERSON_NAME]…" at bounding box center [614, 486] width 394 height 59
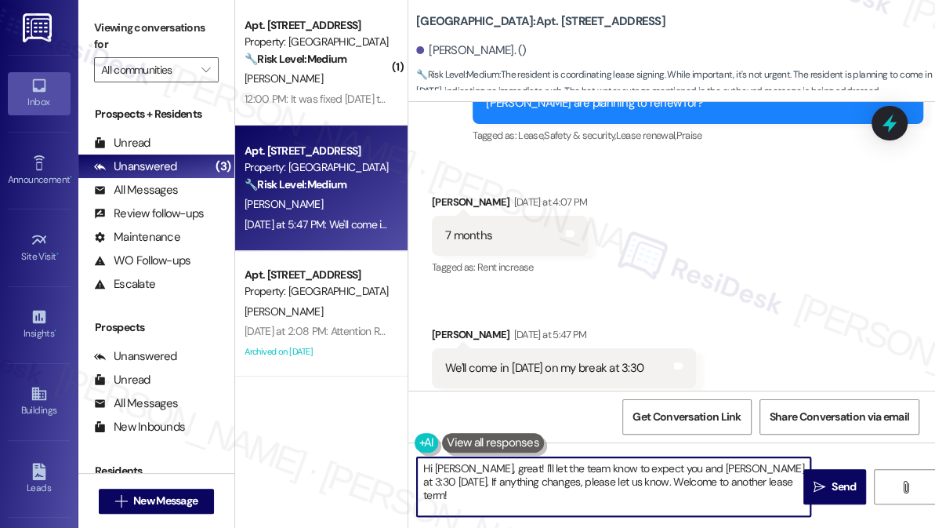
click at [496, 472] on textarea "Hi [PERSON_NAME], great! I'll let the team know to expect you and [PERSON_NAME]…" at bounding box center [614, 486] width 394 height 59
click at [568, 472] on textarea "Hi [PERSON_NAME], great! I'll let the team know to expect you and [PERSON_NAME]…" at bounding box center [614, 486] width 394 height 59
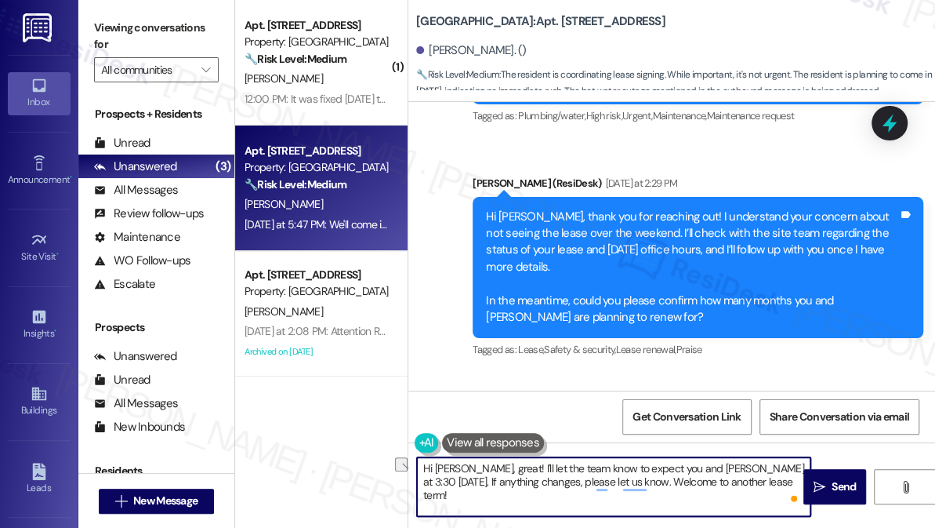
drag, startPoint x: 776, startPoint y: 466, endPoint x: 524, endPoint y: 467, distance: 252.4
click at [524, 467] on textarea "Hi [PERSON_NAME], great! I'll let the team know to expect you and [PERSON_NAME]…" at bounding box center [614, 486] width 394 height 59
click at [564, 478] on textarea "Hi [PERSON_NAME], great! I'll let the team know to expect you and [PERSON_NAME]…" at bounding box center [614, 486] width 394 height 59
drag, startPoint x: 800, startPoint y: 480, endPoint x: 654, endPoint y: 480, distance: 146.6
click at [654, 480] on textarea "Hi [PERSON_NAME], great! I'll let the team know to expect you and [PERSON_NAME]…" at bounding box center [614, 486] width 394 height 59
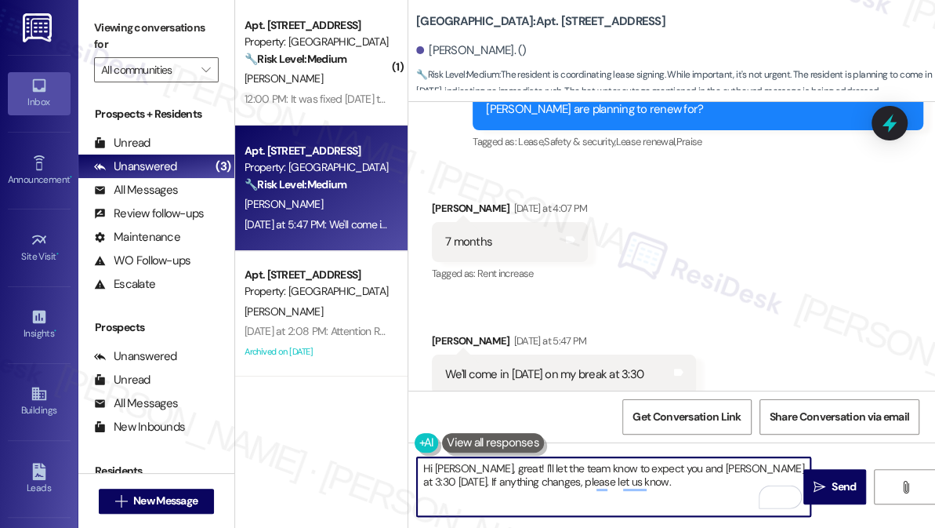
scroll to position [20367, 0]
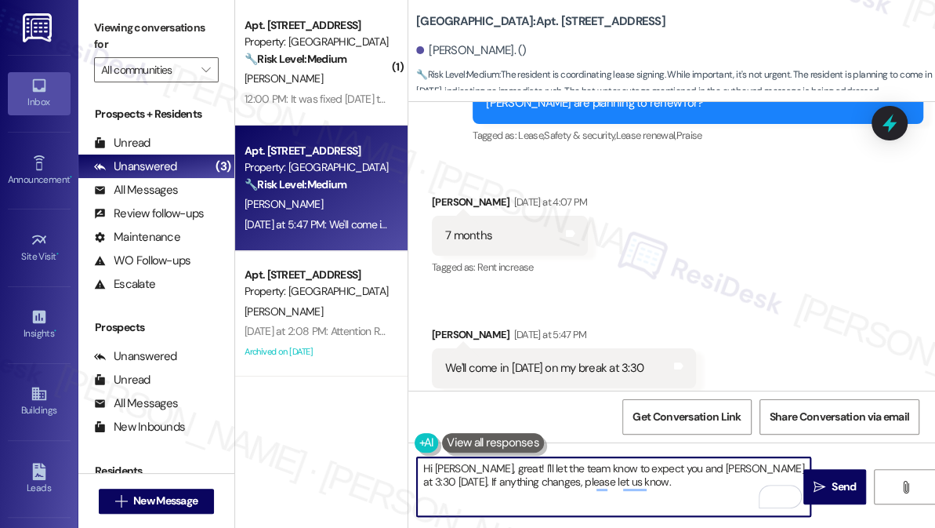
click at [521, 469] on textarea "Hi [PERSON_NAME], great! I'll let the team know to expect you and [PERSON_NAME]…" at bounding box center [614, 486] width 394 height 59
click at [517, 488] on textarea "Hi [PERSON_NAME], great! I appreciate the update. I'll let the team know to exp…" at bounding box center [614, 486] width 394 height 59
click at [746, 484] on textarea "Hi [PERSON_NAME], great! I appreciate the update. I'll let the team know to exp…" at bounding box center [614, 486] width 394 height 59
click at [757, 473] on textarea "Hi [PERSON_NAME], great! I appreciate the update. I'll let the team know to exp…" at bounding box center [614, 486] width 394 height 59
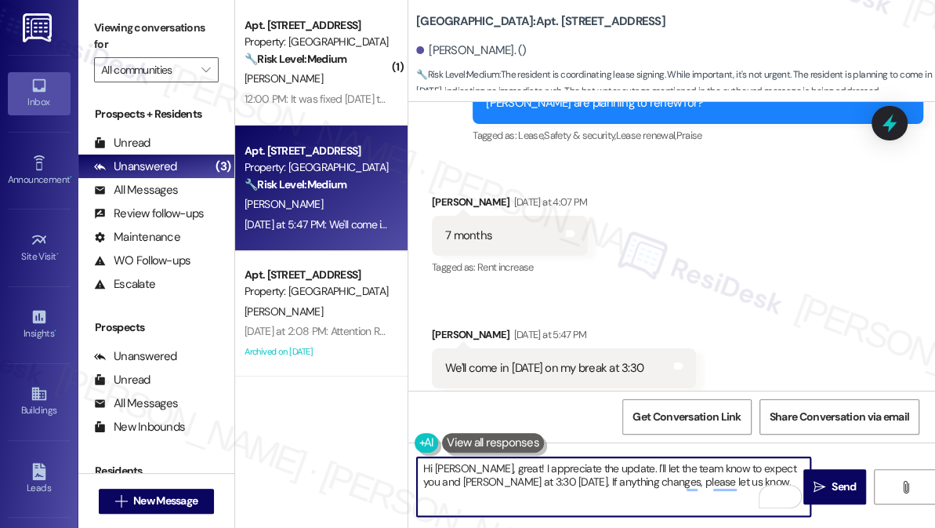
click at [757, 473] on textarea "Hi [PERSON_NAME], great! I appreciate the update. I'll let the team know to exp…" at bounding box center [614, 486] width 394 height 59
click at [640, 492] on textarea "Hi [PERSON_NAME], great! I appreciate the update. I'll let the team know to exp…" at bounding box center [614, 486] width 394 height 59
drag, startPoint x: 629, startPoint y: 463, endPoint x: 557, endPoint y: 487, distance: 75.9
click at [557, 487] on textarea "Hi [PERSON_NAME], great! I appreciate the update. I'll let the team know to exp…" at bounding box center [614, 486] width 394 height 59
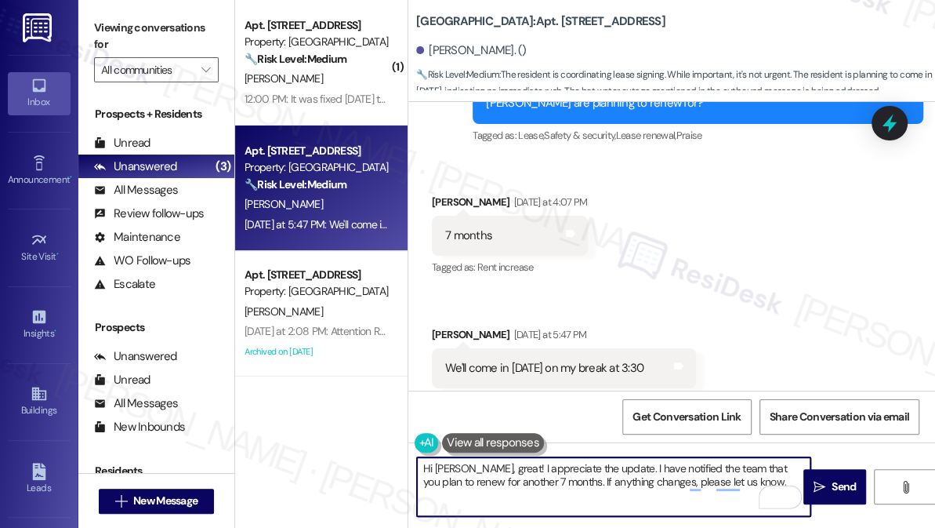
click at [751, 484] on textarea "Hi [PERSON_NAME], great! I appreciate the update. I have notified the team that…" at bounding box center [614, 486] width 394 height 59
type textarea "Hi [PERSON_NAME], great! I appreciate the update. I have notified the team that…"
click at [822, 486] on icon "" at bounding box center [820, 487] width 12 height 13
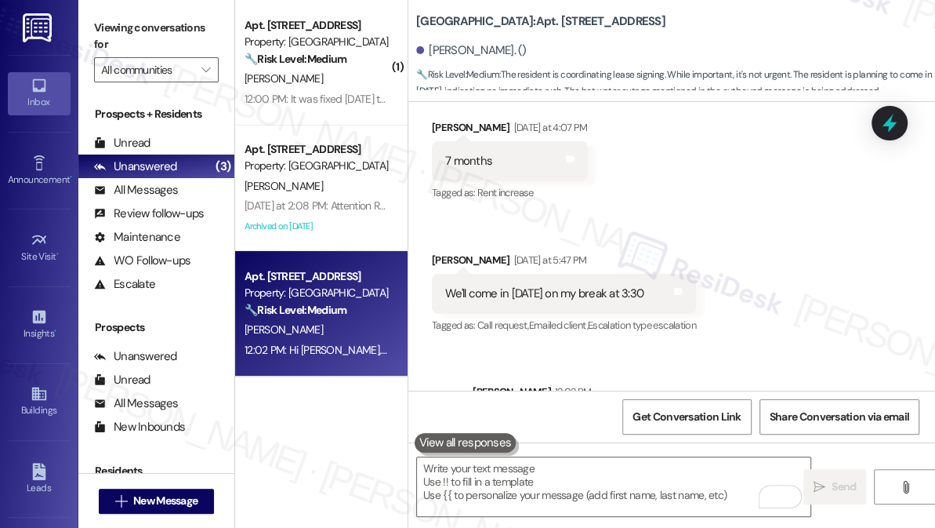
scroll to position [20493, 0]
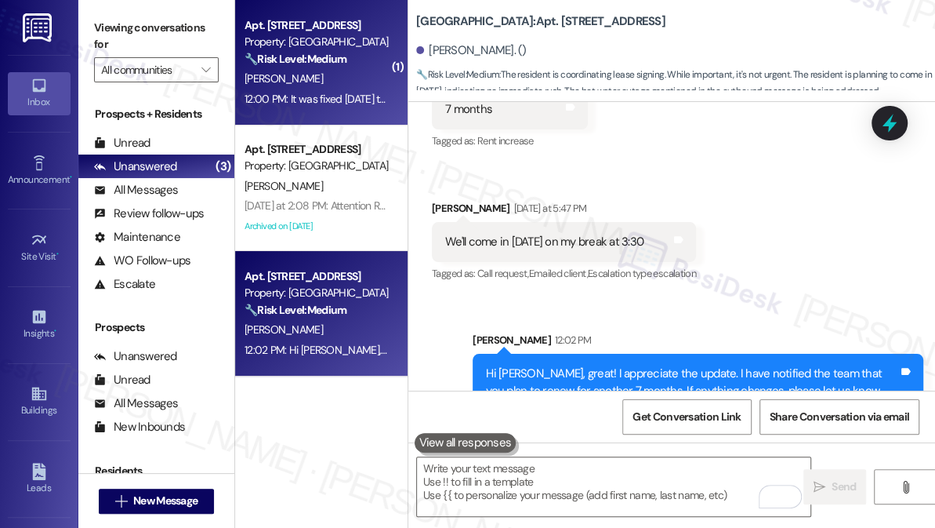
click at [365, 97] on div "12:00 PM: It was fixed [DATE] thanks so much 12:00 PM: It was fixed [DATE] than…" at bounding box center [347, 99] width 204 height 14
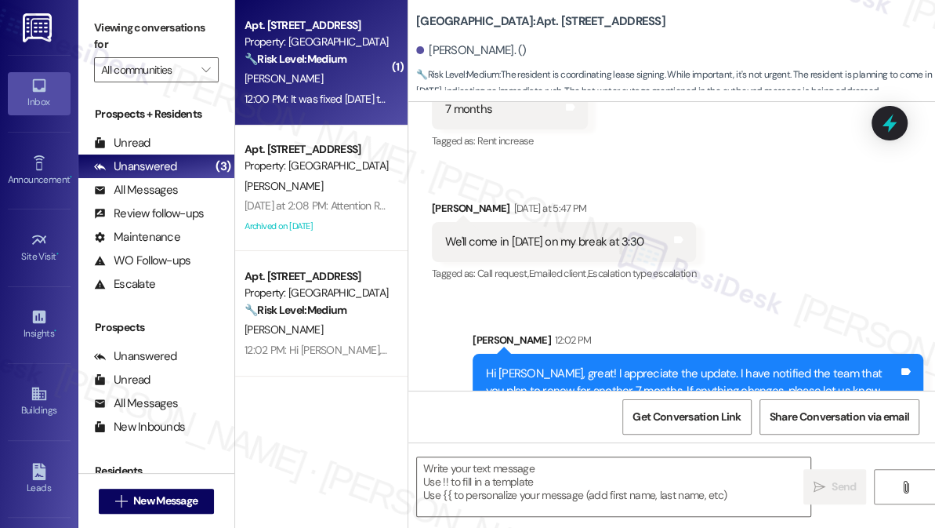
type textarea "Fetching suggested responses. Please feel free to read through the conversation…"
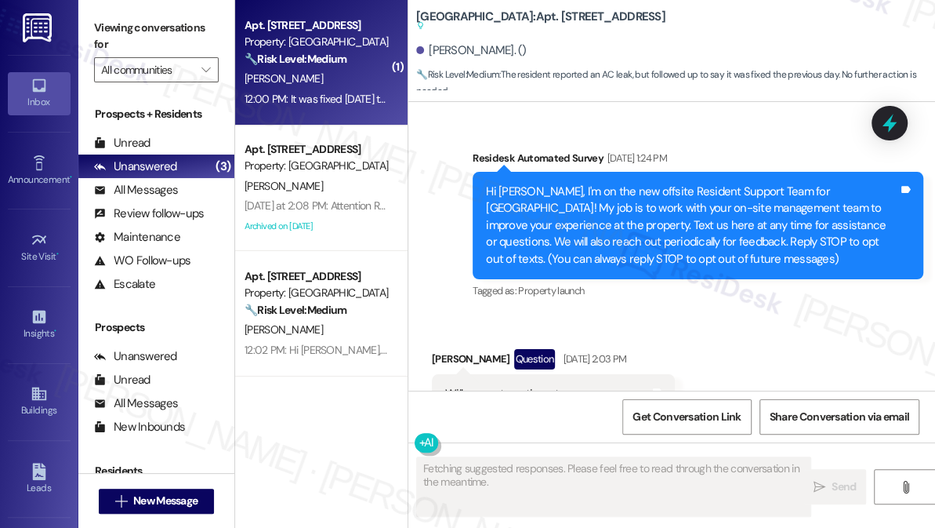
scroll to position [28263, 0]
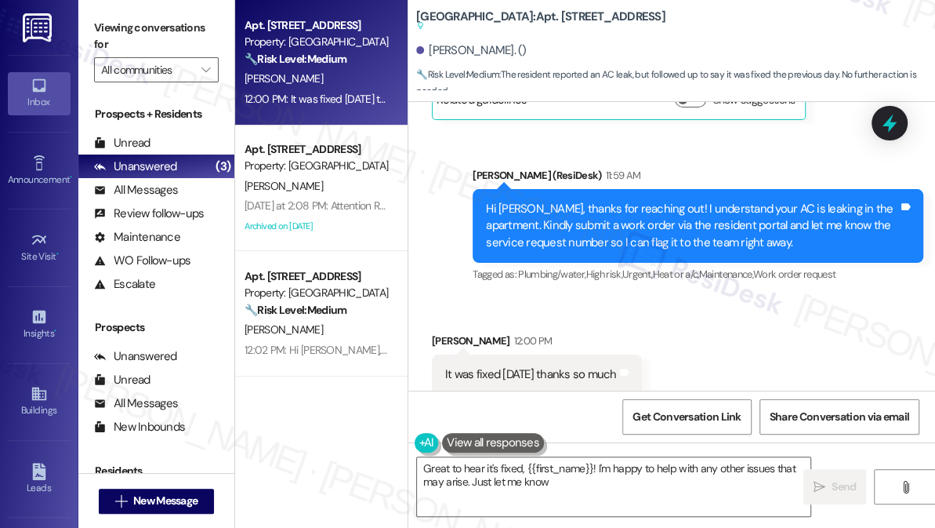
type textarea "Great to hear it's fixed, {{first_name}}! I'm happy to help with any other issu…"
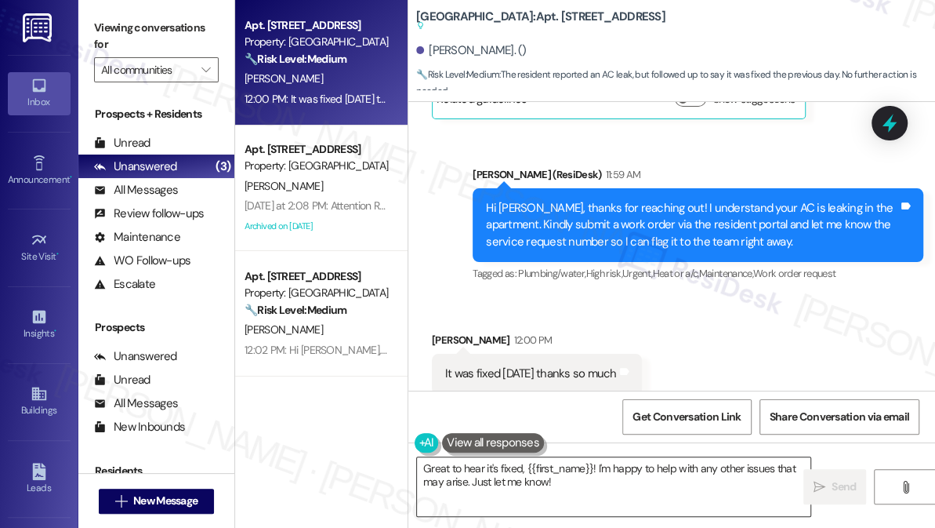
click at [572, 476] on textarea "Great to hear it's fixed, {{first_name}}! I'm happy to help with any other issu…" at bounding box center [614, 486] width 394 height 59
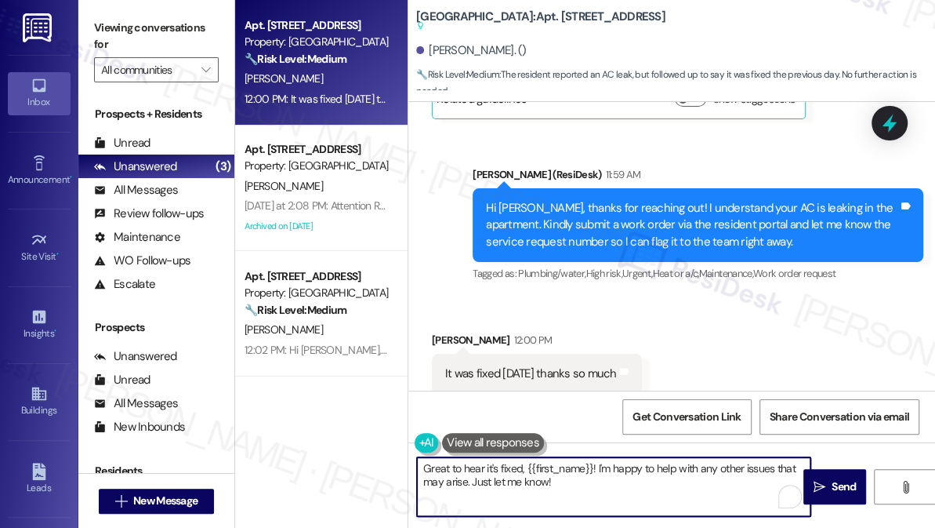
click at [572, 476] on textarea "Great to hear it's fixed, {{first_name}}! I'm happy to help with any other issu…" at bounding box center [614, 486] width 394 height 59
click at [585, 485] on textarea "Great to hear it's fixed, {{first_name}}! I'm happy to help with any other issu…" at bounding box center [614, 486] width 394 height 59
drag, startPoint x: 596, startPoint y: 468, endPoint x: 632, endPoint y: 479, distance: 37.7
click at [632, 479] on textarea "Great to hear it's fixed, {{first_name}}! I'm happy to help with any other issu…" at bounding box center [614, 486] width 394 height 59
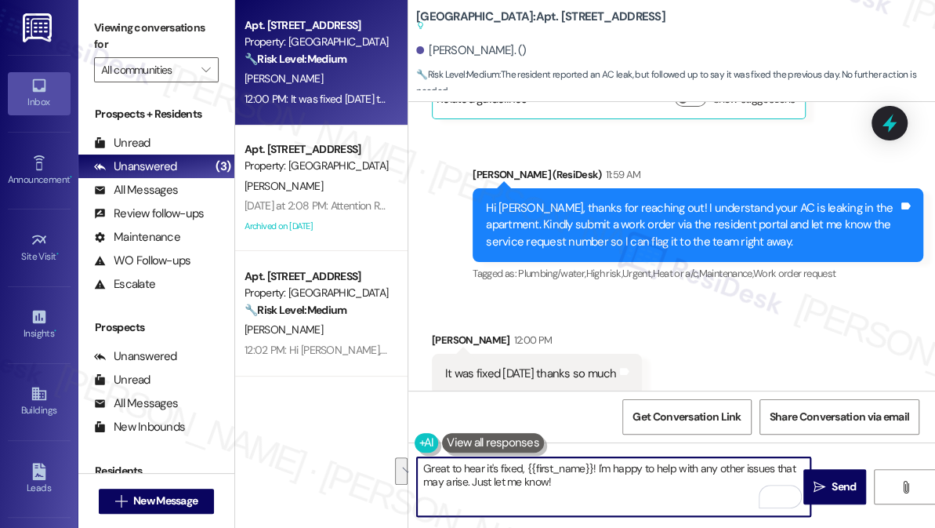
click at [632, 479] on textarea "Great to hear it's fixed, {{first_name}}! I'm happy to help with any other issu…" at bounding box center [614, 486] width 394 height 59
click at [622, 471] on textarea "Great to hear it's fixed, {{first_name}}! I'm happy to help with any other issu…" at bounding box center [614, 486] width 394 height 59
click at [618, 484] on textarea "Great to hear it's fixed, {{first_name}}! I'm happy to help with any other issu…" at bounding box center [614, 486] width 394 height 59
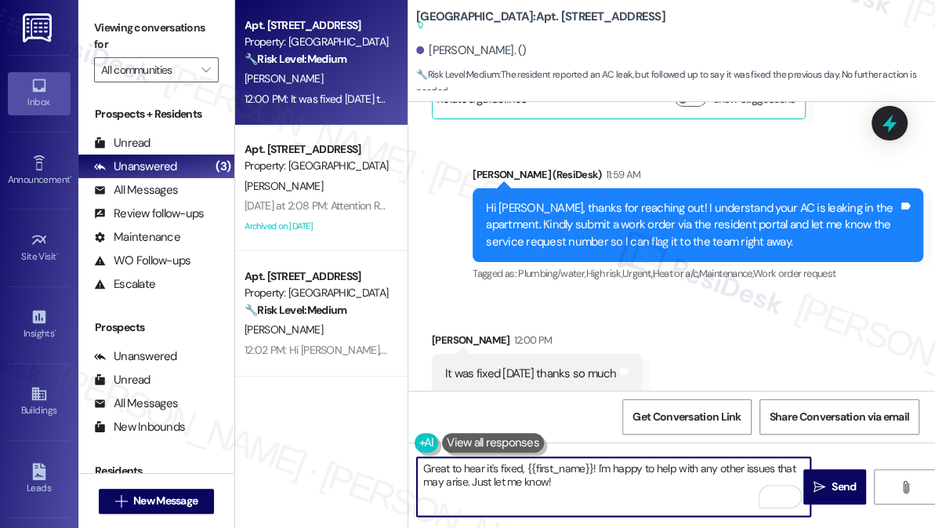
click at [450, 485] on textarea "Great to hear it's fixed, {{first_name}}! I'm happy to help with any other issu…" at bounding box center [614, 486] width 394 height 59
click at [590, 490] on textarea "Great to hear it's fixed, {{first_name}}! I'm happy to help with any other issu…" at bounding box center [614, 486] width 394 height 59
click at [447, 354] on div "It was fixed [DATE] thanks so much Tags and notes" at bounding box center [537, 374] width 210 height 40
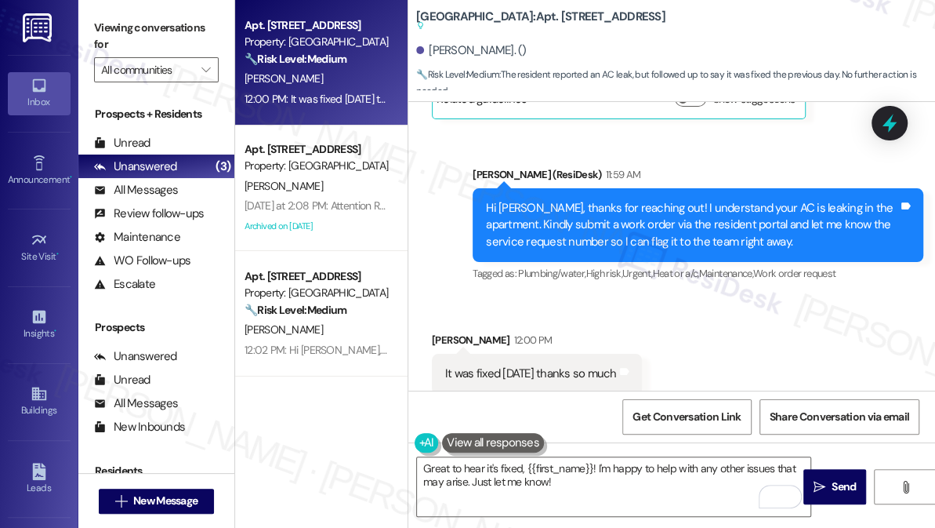
drag, startPoint x: 447, startPoint y: 311, endPoint x: 455, endPoint y: 311, distance: 8.6
click at [447, 354] on div "It was fixed [DATE] thanks so much Tags and notes" at bounding box center [537, 374] width 210 height 40
click at [622, 476] on textarea "Great to hear it's fixed, {{first_name}}! I'm happy to help with any other issu…" at bounding box center [614, 486] width 394 height 59
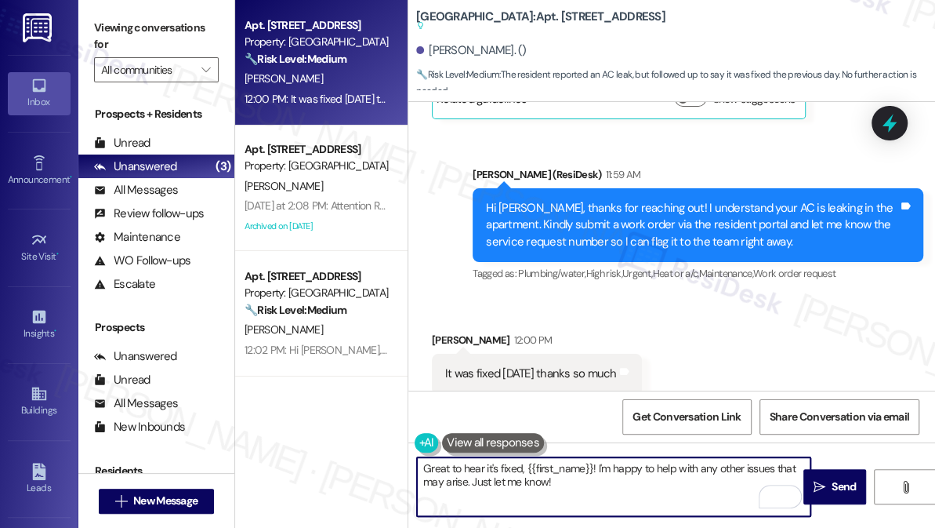
click at [622, 476] on textarea "Great to hear it's fixed, {{first_name}}! I'm happy to help with any other issu…" at bounding box center [614, 486] width 394 height 59
click at [627, 478] on textarea "Great to hear it's fixed, {{first_name}}! I'm happy to help with any other issu…" at bounding box center [614, 486] width 394 height 59
click at [614, 481] on textarea "Great to hear it's fixed, {{first_name}}! I'm happy to help with any other issu…" at bounding box center [614, 486] width 394 height 59
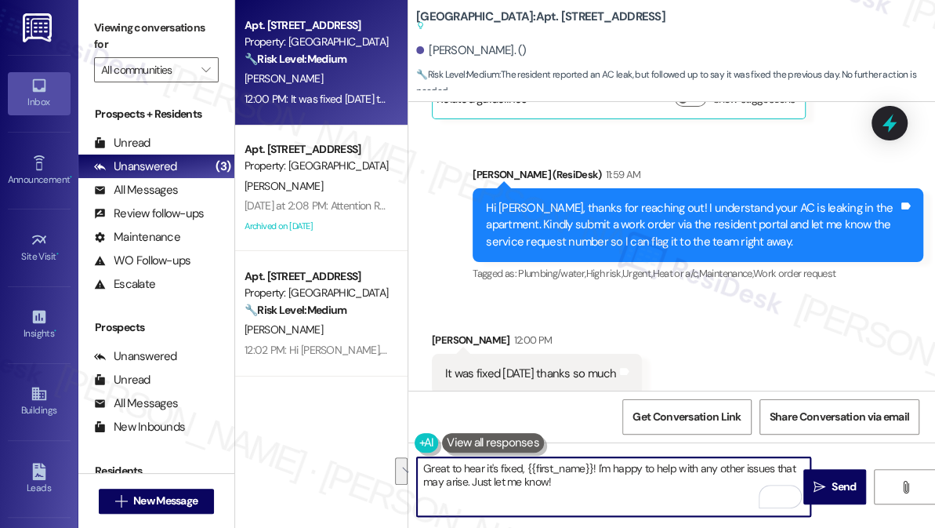
click at [867, 327] on div "Received via SMS [PERSON_NAME] 12:00 PM It was fixed [DATE] thanks so much Tags…" at bounding box center [671, 362] width 527 height 132
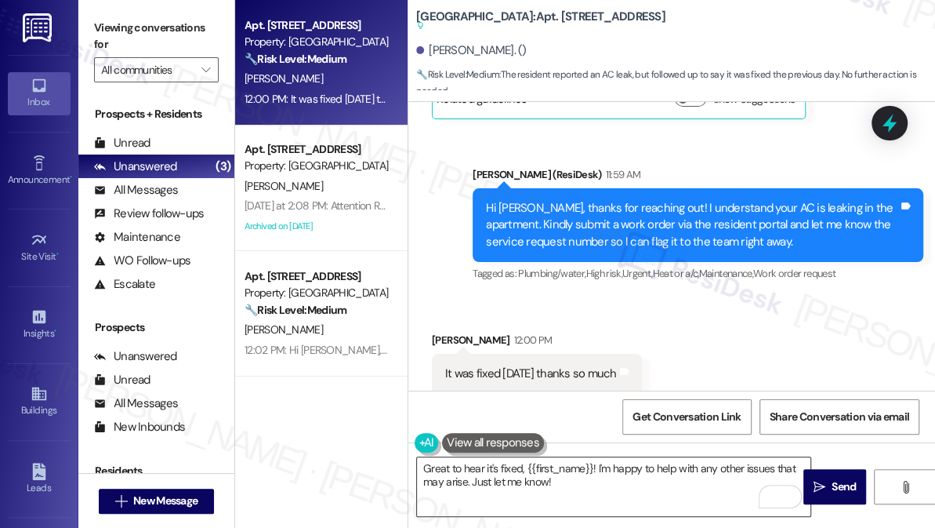
click at [652, 470] on textarea "Great to hear it's fixed, {{first_name}}! I'm happy to help with any other issu…" at bounding box center [614, 486] width 394 height 59
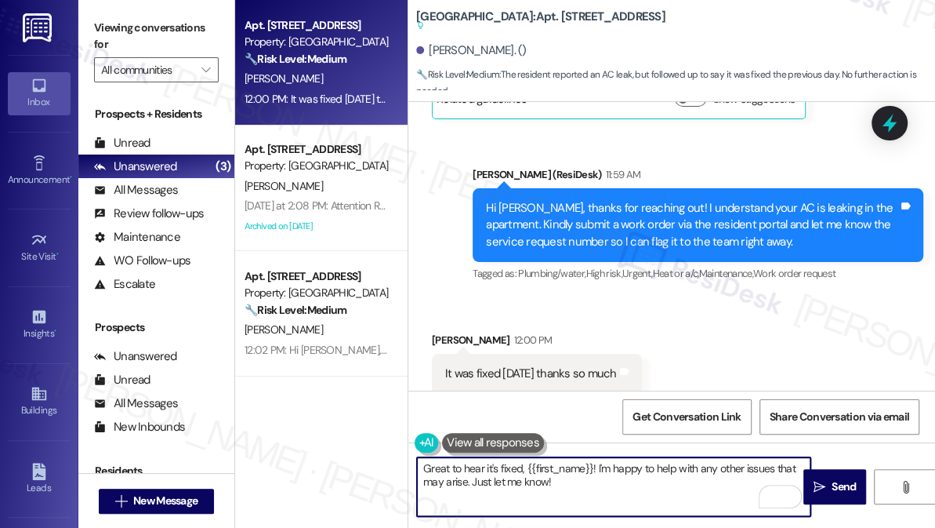
click at [652, 470] on textarea "Great to hear it's fixed, {{first_name}}! I'm happy to help with any other issu…" at bounding box center [614, 486] width 394 height 59
click at [632, 483] on textarea "Great to hear it's fixed, {{first_name}}! I'm happy to help with any other issu…" at bounding box center [614, 486] width 394 height 59
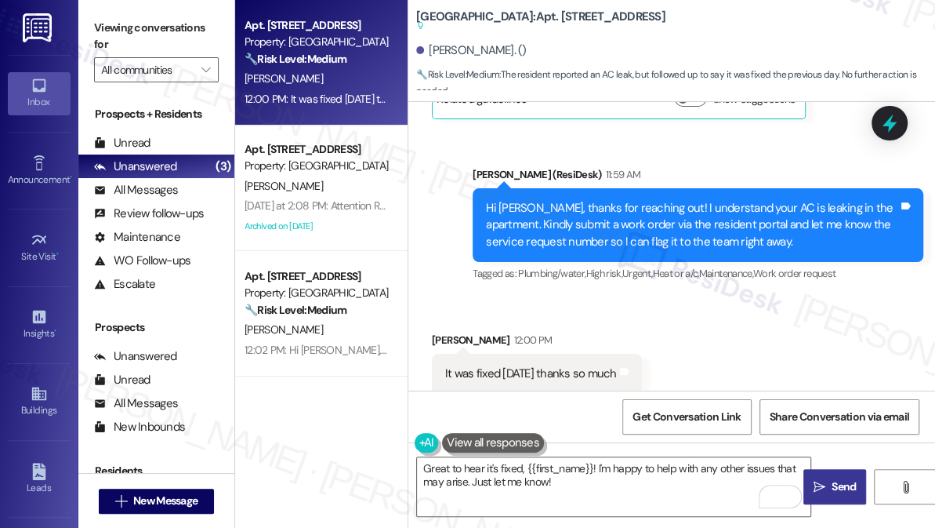
click at [834, 484] on span "Send" at bounding box center [844, 486] width 24 height 16
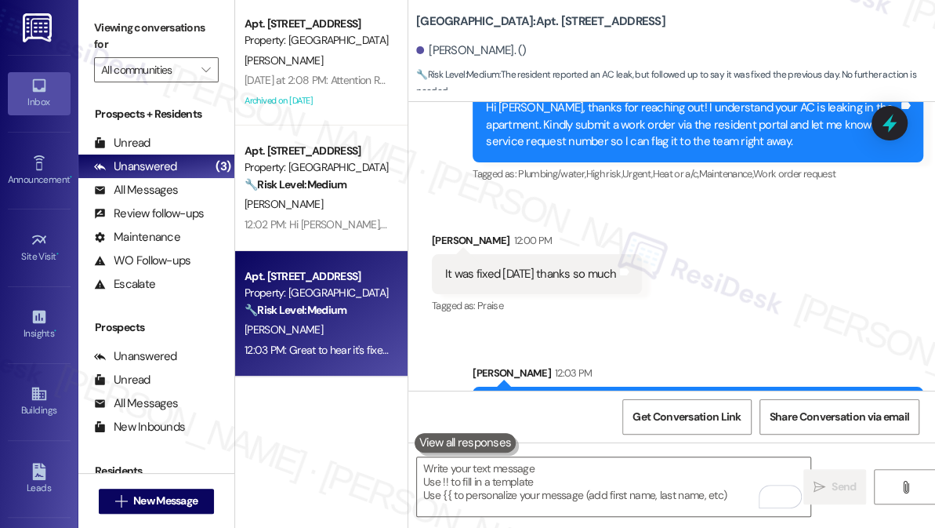
scroll to position [28350, 0]
